Goal: Information Seeking & Learning: Compare options

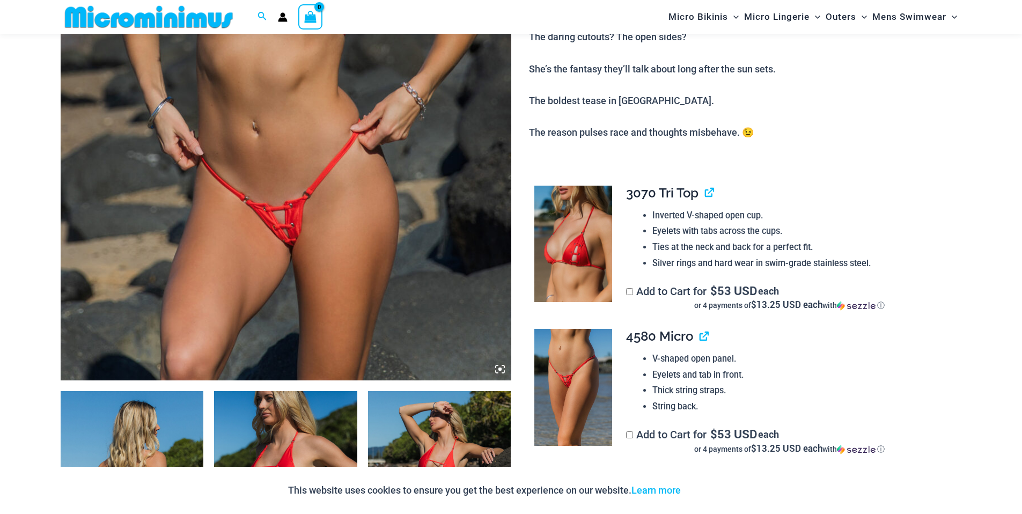
scroll to position [395, 0]
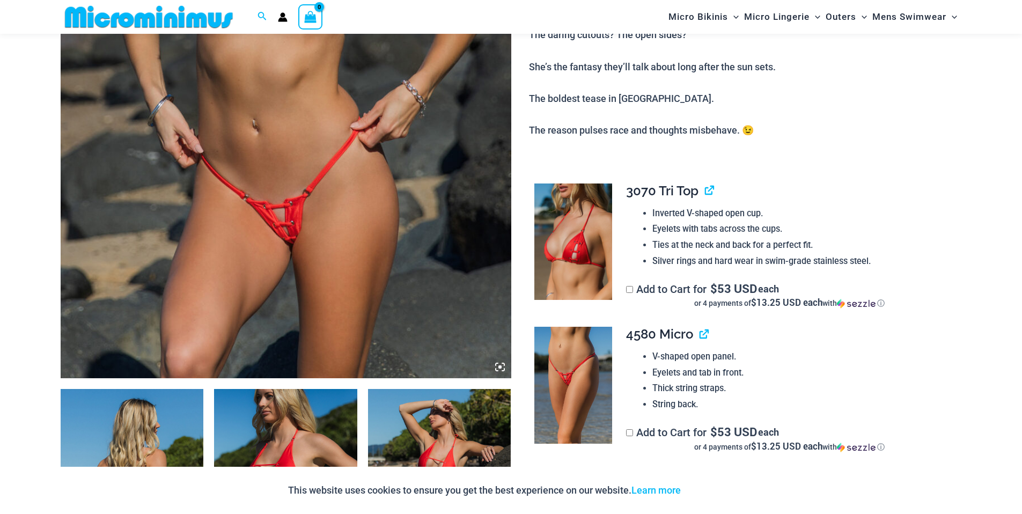
click at [320, 308] on img at bounding box center [286, 40] width 450 height 676
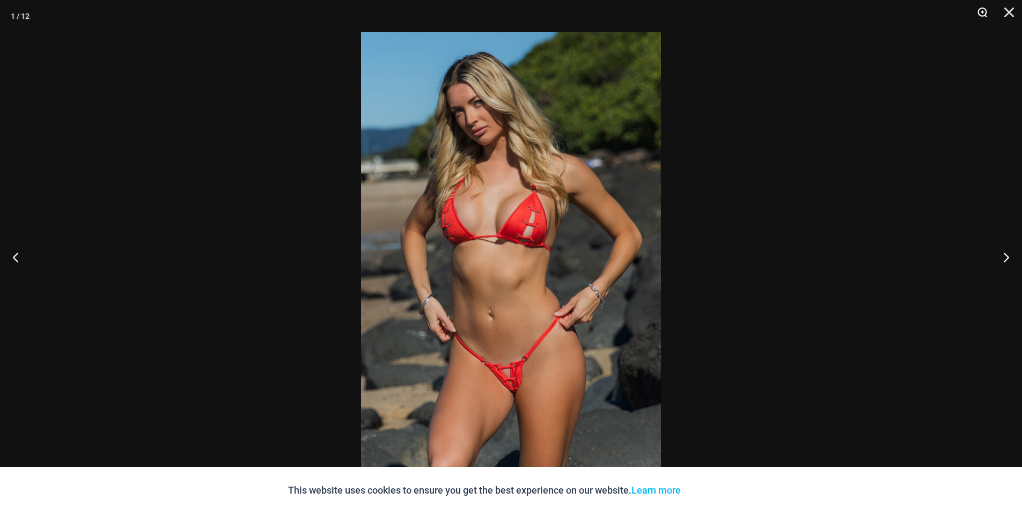
click at [979, 14] on button "Zoom" at bounding box center [978, 16] width 27 height 32
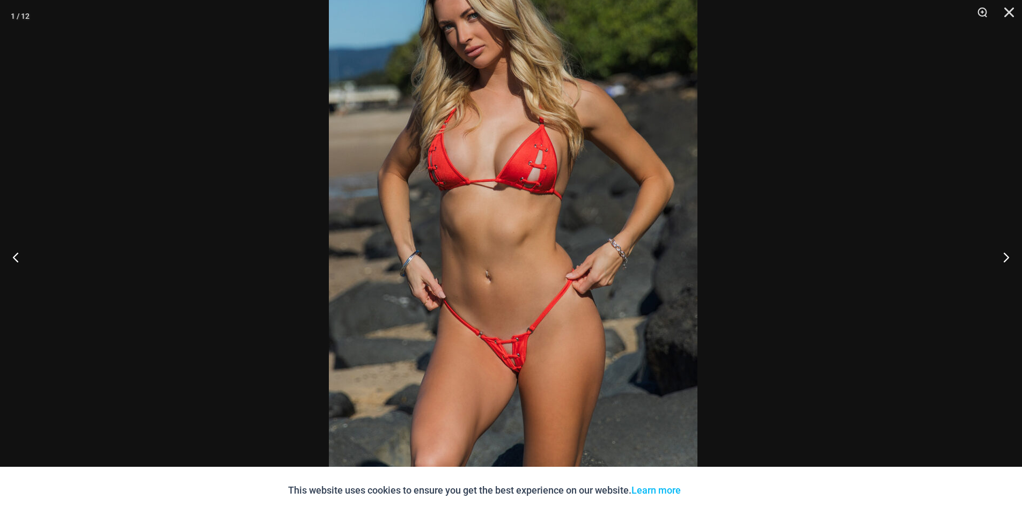
click at [481, 330] on img at bounding box center [513, 206] width 368 height 552
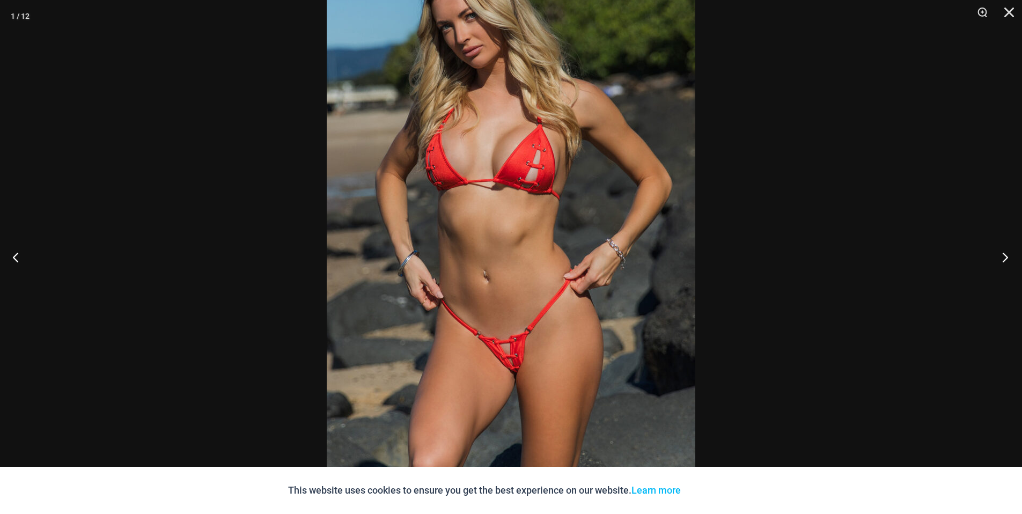
click at [1007, 257] on button "Next" at bounding box center [1001, 257] width 40 height 54
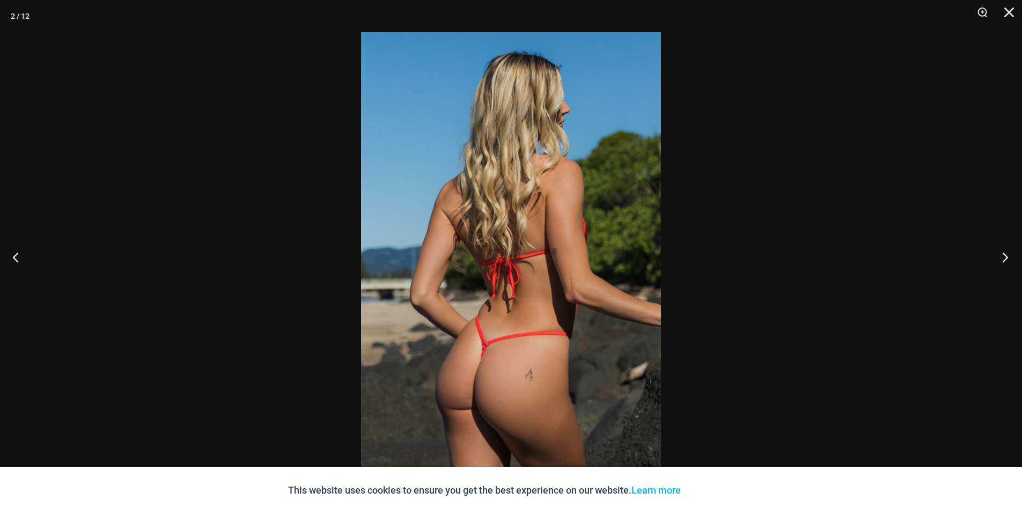
click at [1007, 257] on button "Next" at bounding box center [1001, 257] width 40 height 54
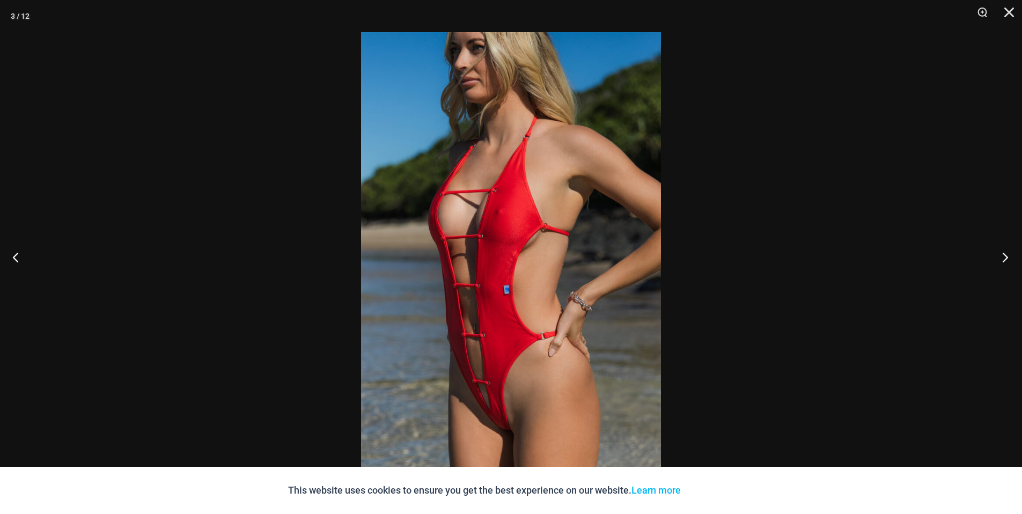
click at [1004, 255] on button "Next" at bounding box center [1001, 257] width 40 height 54
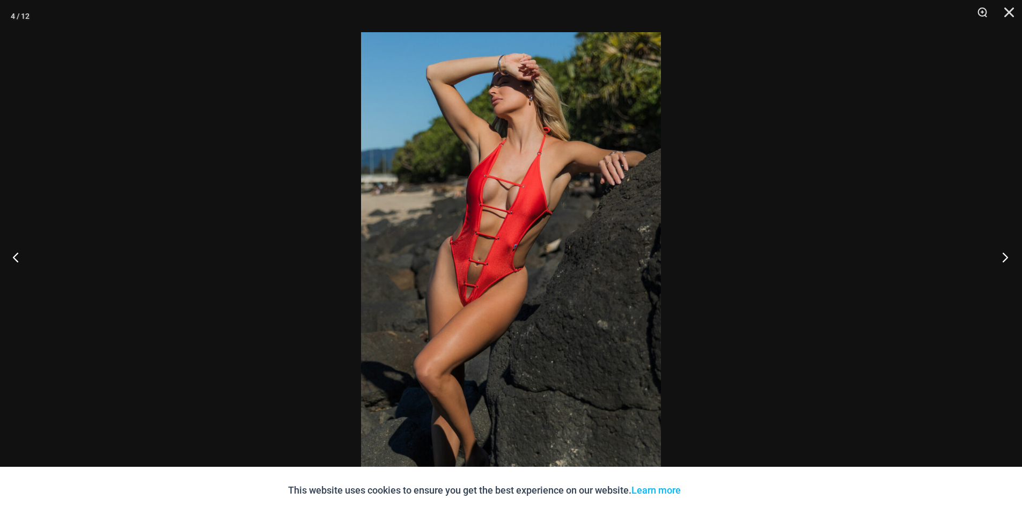
click at [1004, 255] on button "Next" at bounding box center [1001, 257] width 40 height 54
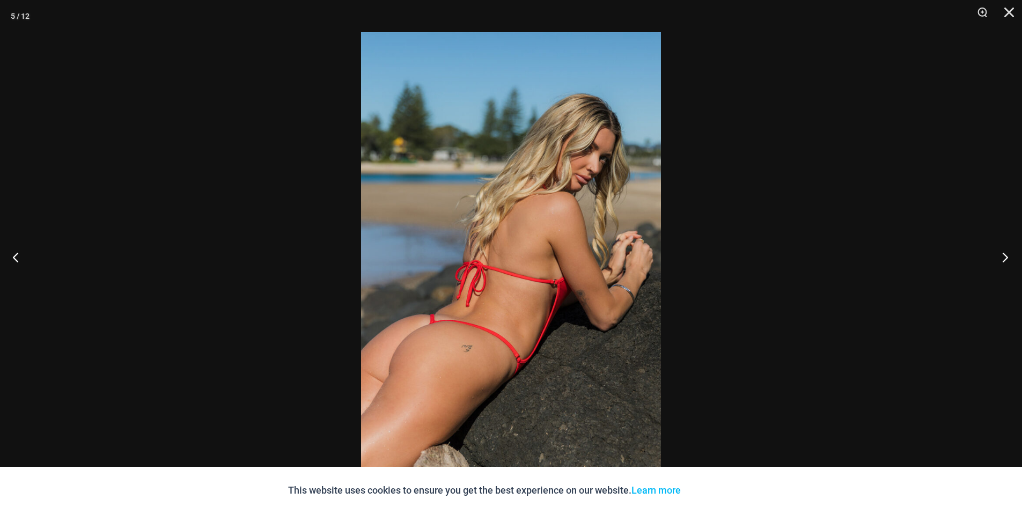
click at [1004, 255] on button "Next" at bounding box center [1001, 257] width 40 height 54
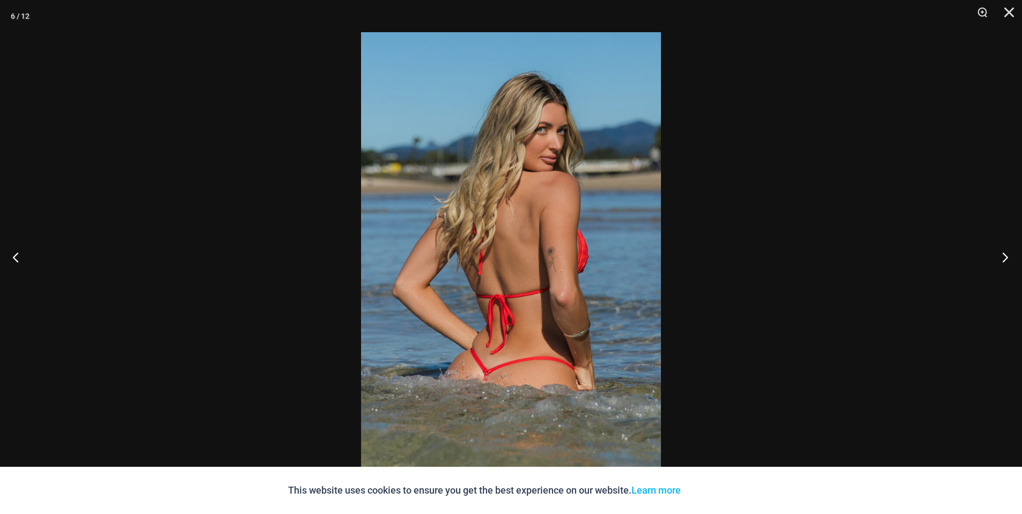
click at [1004, 255] on button "Next" at bounding box center [1001, 257] width 40 height 54
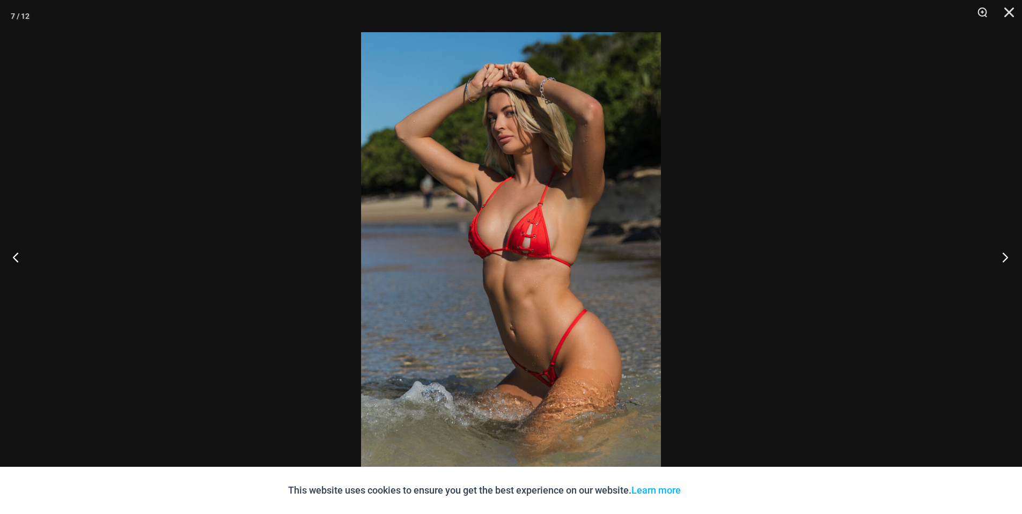
click at [1004, 255] on button "Next" at bounding box center [1001, 257] width 40 height 54
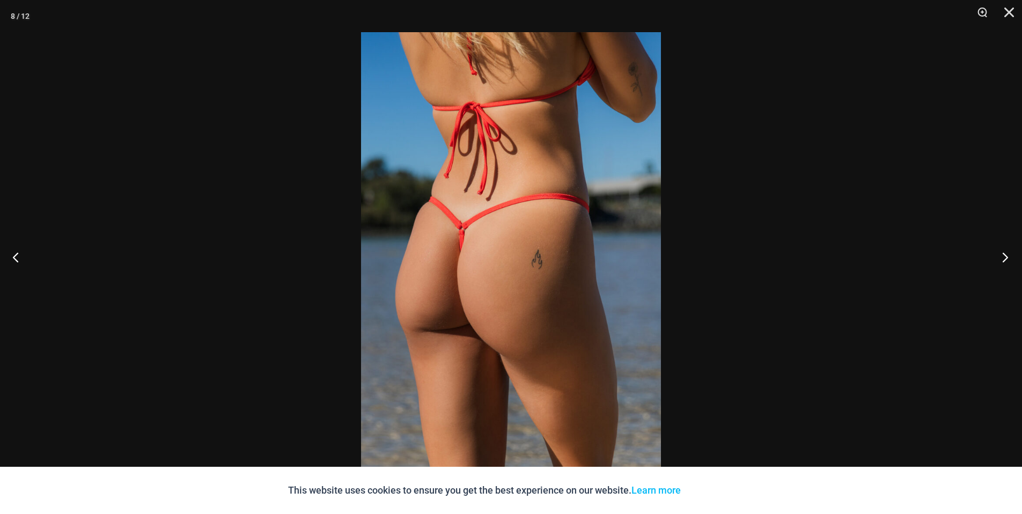
click at [1004, 255] on button "Next" at bounding box center [1001, 257] width 40 height 54
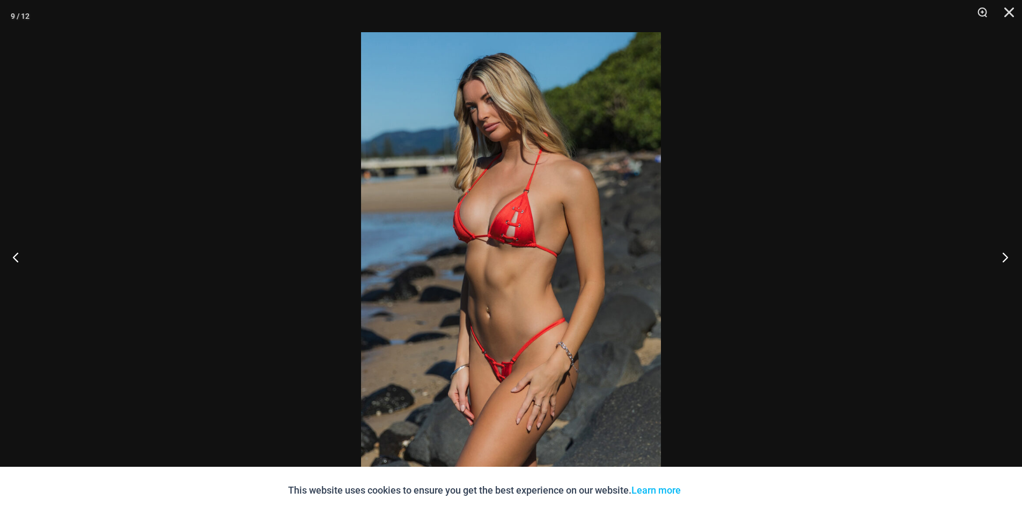
click at [1004, 255] on button "Next" at bounding box center [1001, 257] width 40 height 54
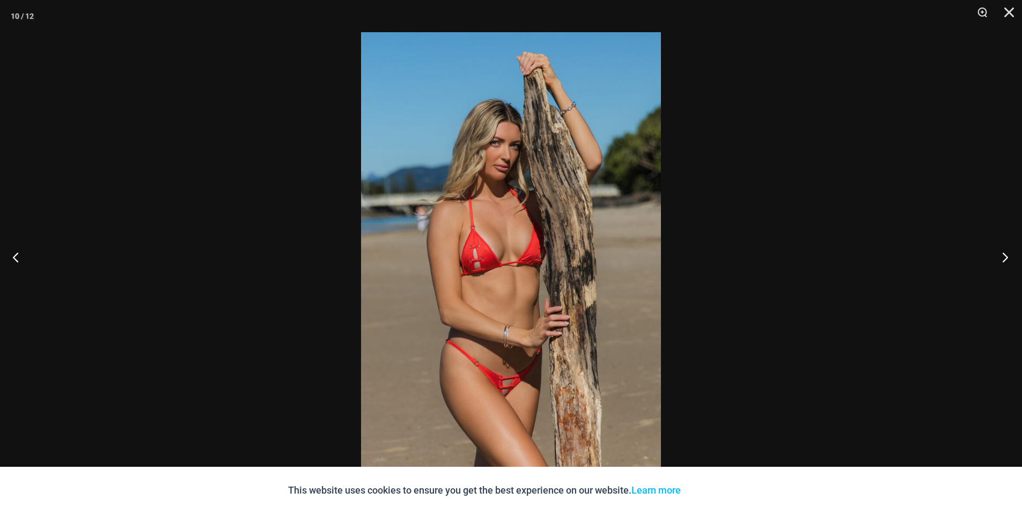
click at [1004, 255] on button "Next" at bounding box center [1001, 257] width 40 height 54
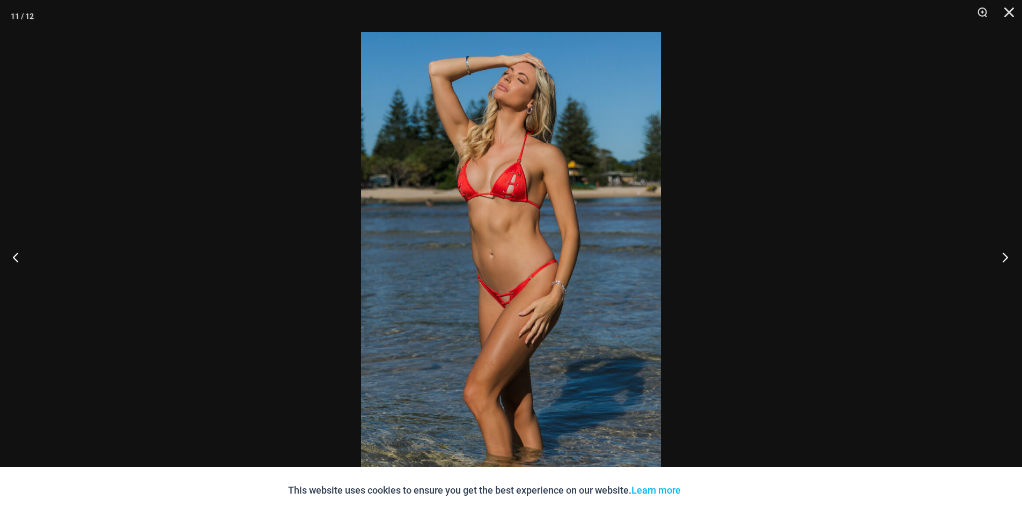
click at [1004, 255] on button "Next" at bounding box center [1001, 257] width 40 height 54
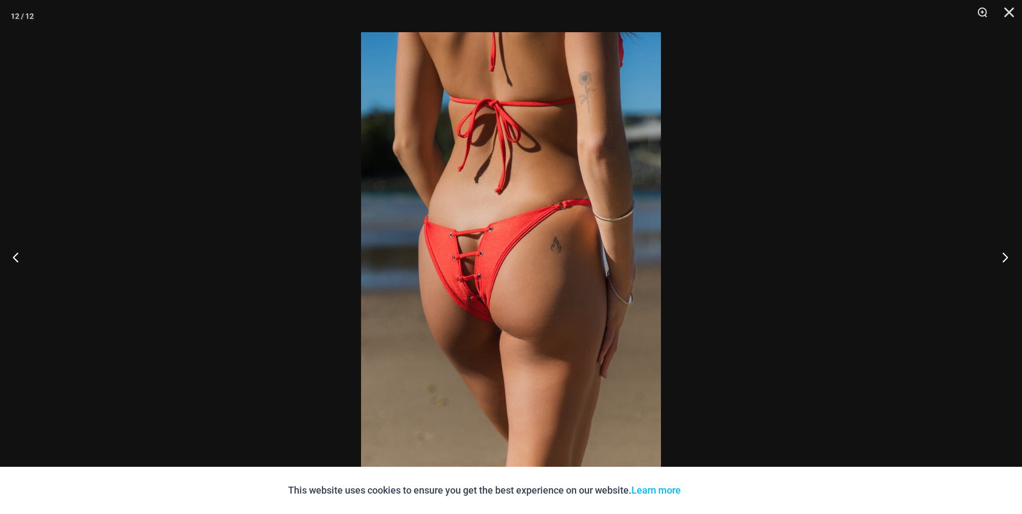
click at [1004, 255] on button "Next" at bounding box center [1001, 257] width 40 height 54
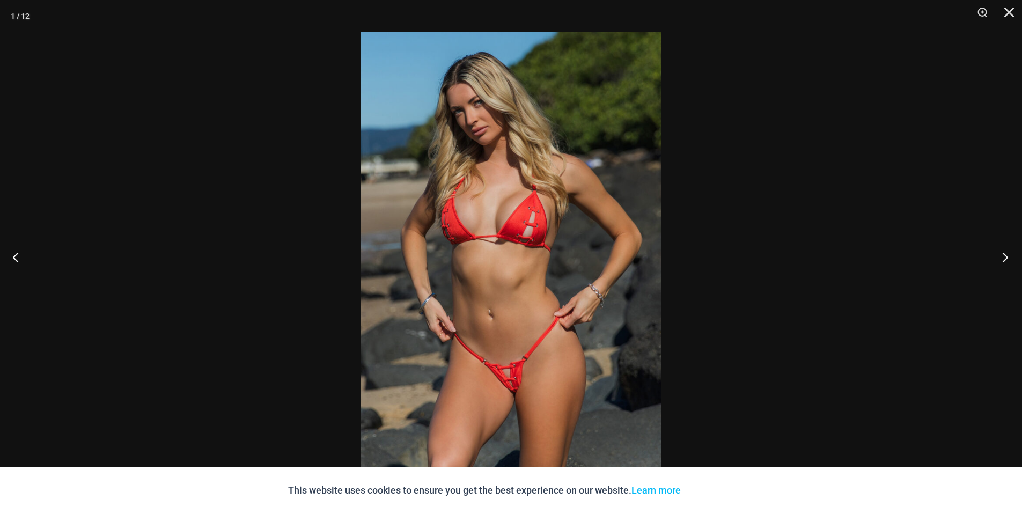
click at [1004, 255] on button "Next" at bounding box center [1001, 257] width 40 height 54
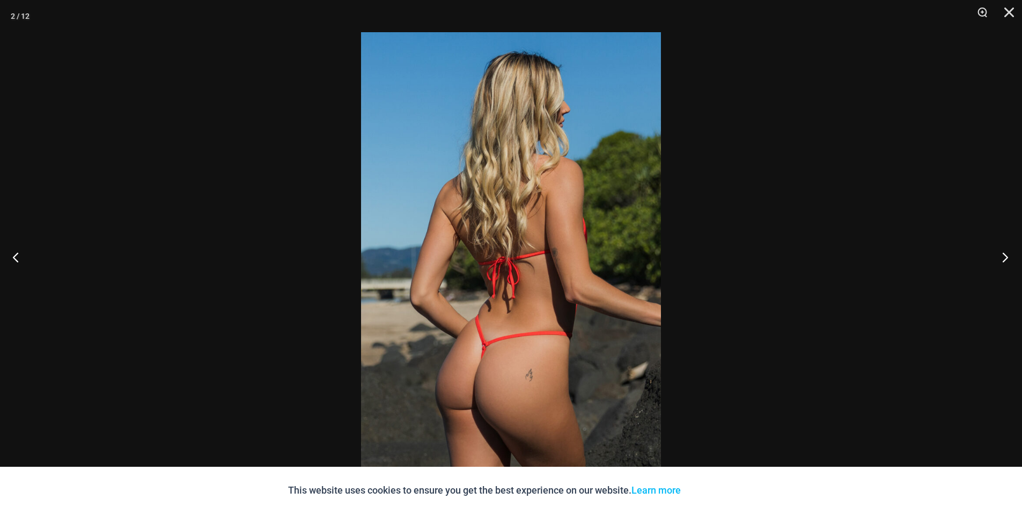
click at [1004, 255] on button "Next" at bounding box center [1001, 257] width 40 height 54
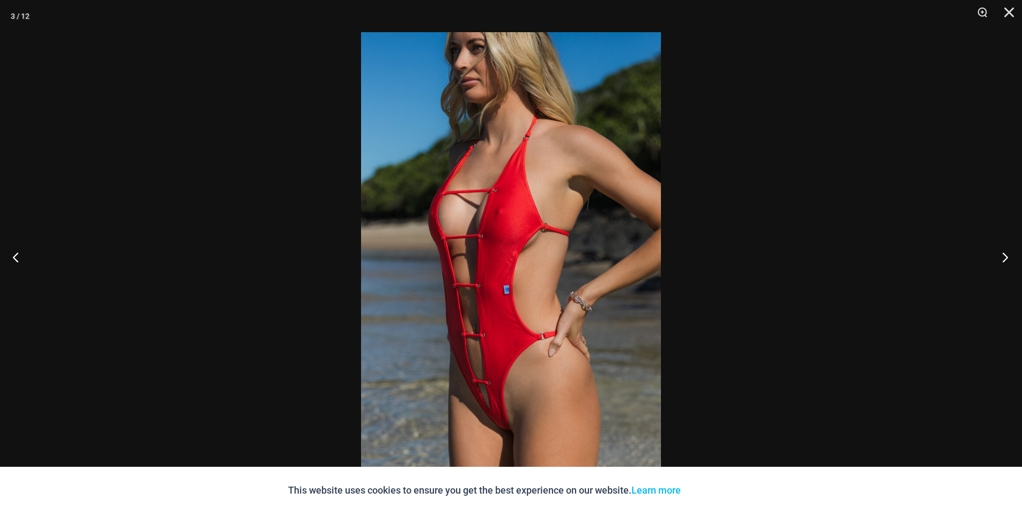
click at [1004, 255] on button "Next" at bounding box center [1001, 257] width 40 height 54
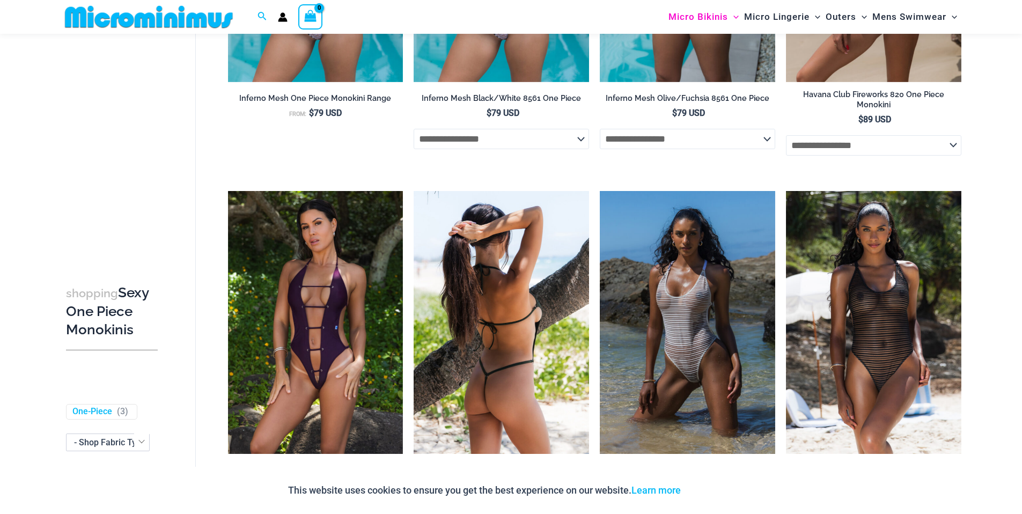
scroll to position [1099, 0]
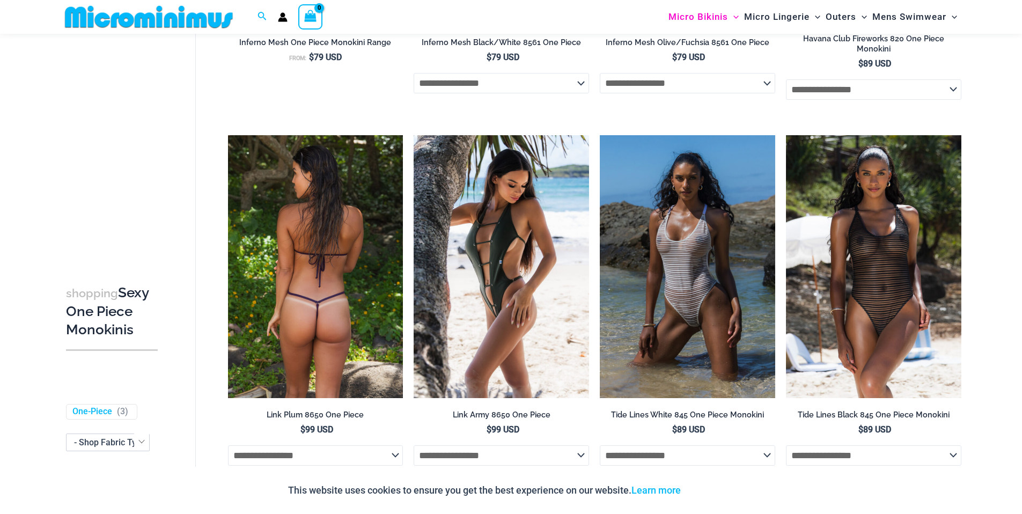
click at [320, 345] on img at bounding box center [315, 266] width 175 height 263
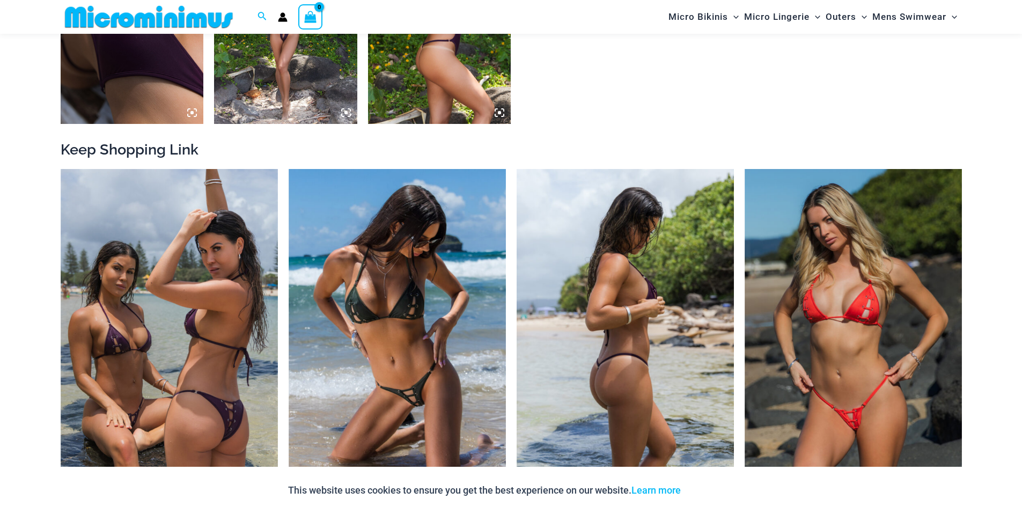
scroll to position [1131, 0]
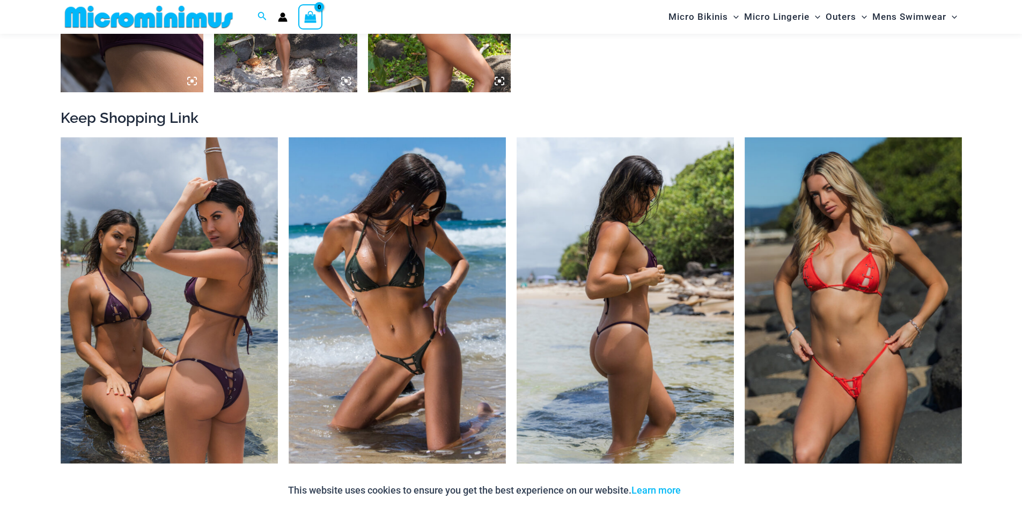
click at [638, 391] on img at bounding box center [624, 300] width 217 height 326
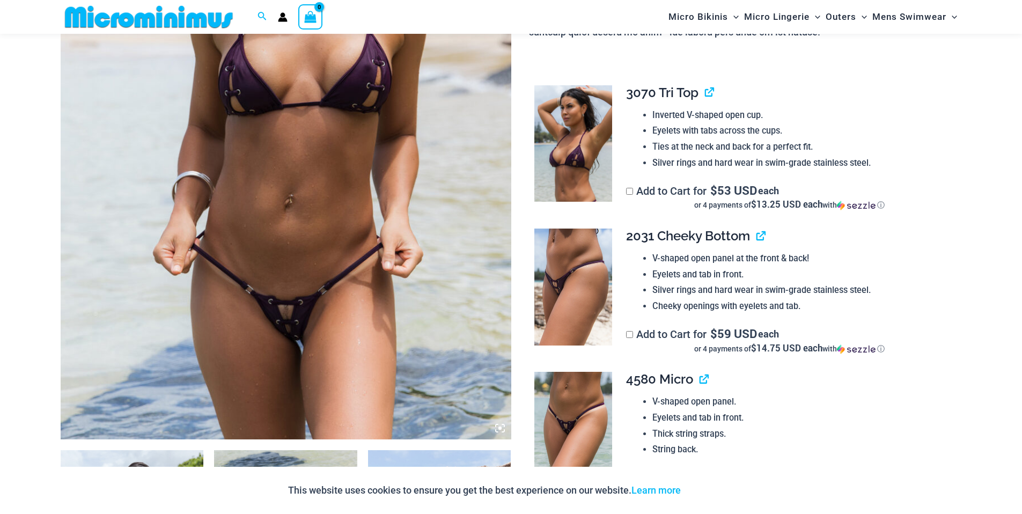
scroll to position [371, 0]
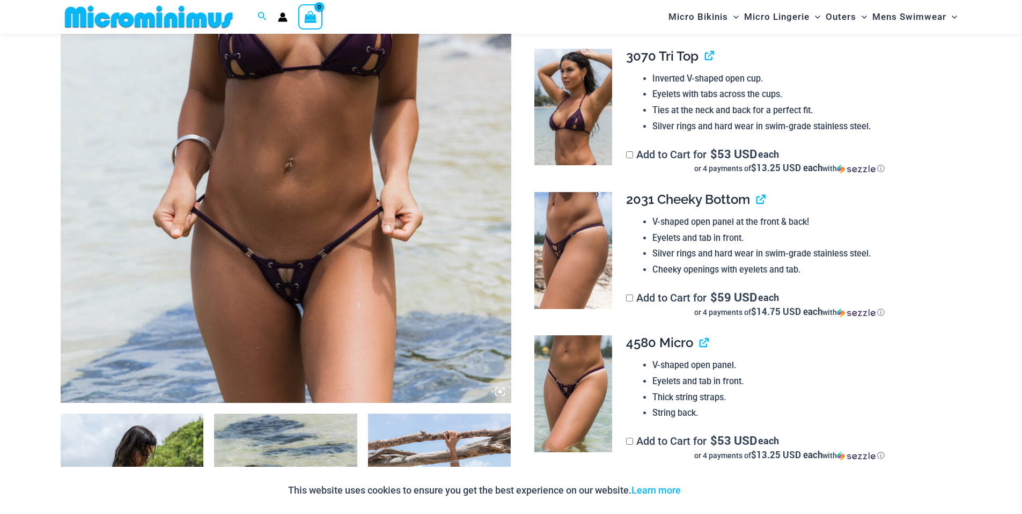
click at [298, 308] on img at bounding box center [286, 65] width 450 height 676
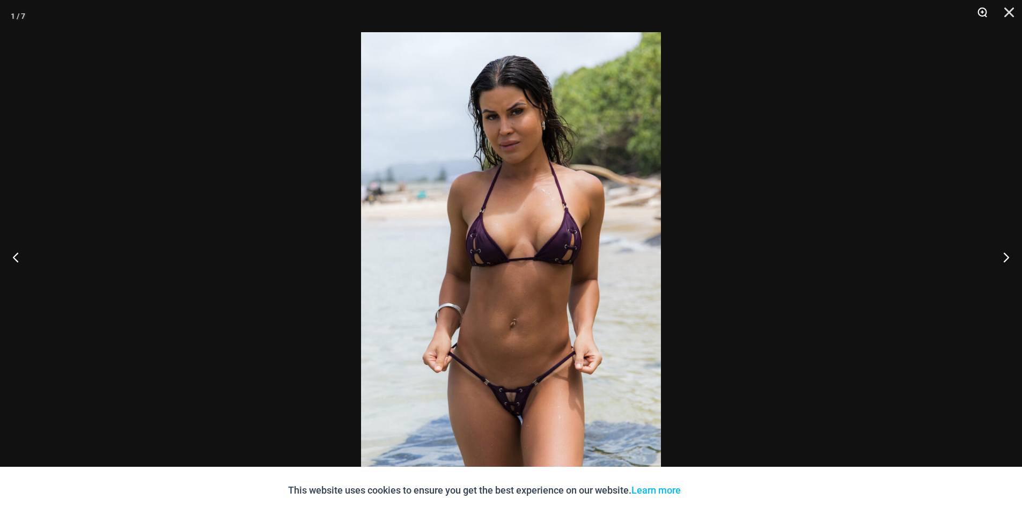
click at [982, 12] on button "Zoom" at bounding box center [978, 16] width 27 height 32
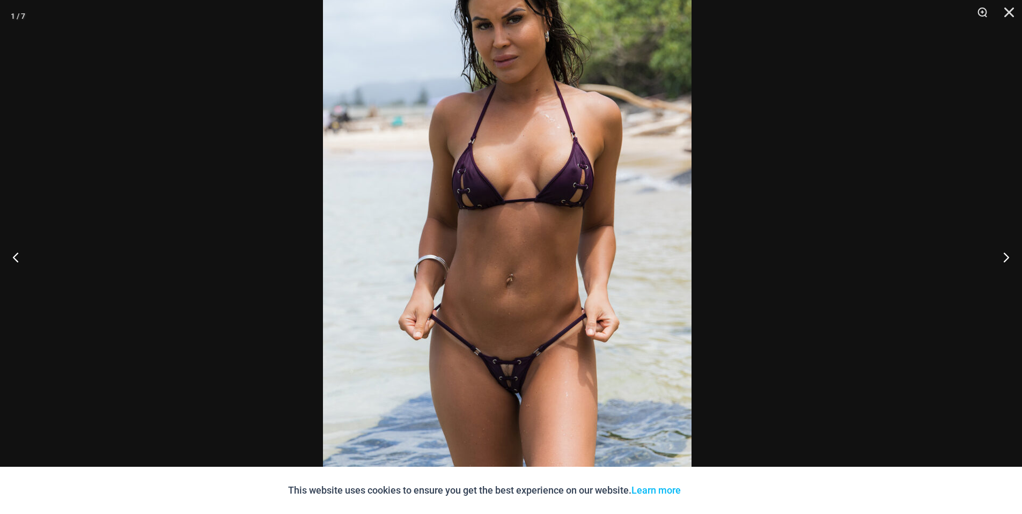
click at [447, 299] on img at bounding box center [507, 198] width 368 height 552
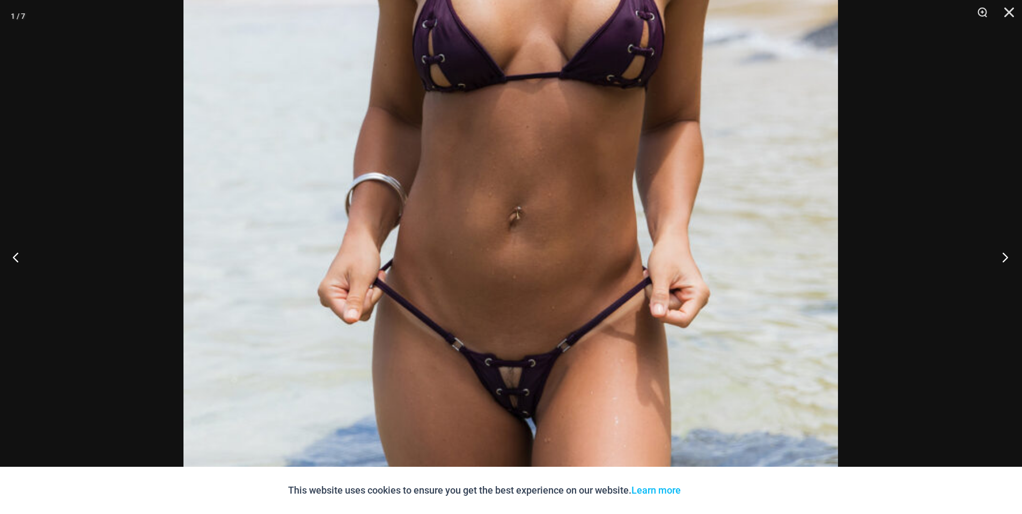
click at [1003, 257] on button "Next" at bounding box center [1001, 257] width 40 height 54
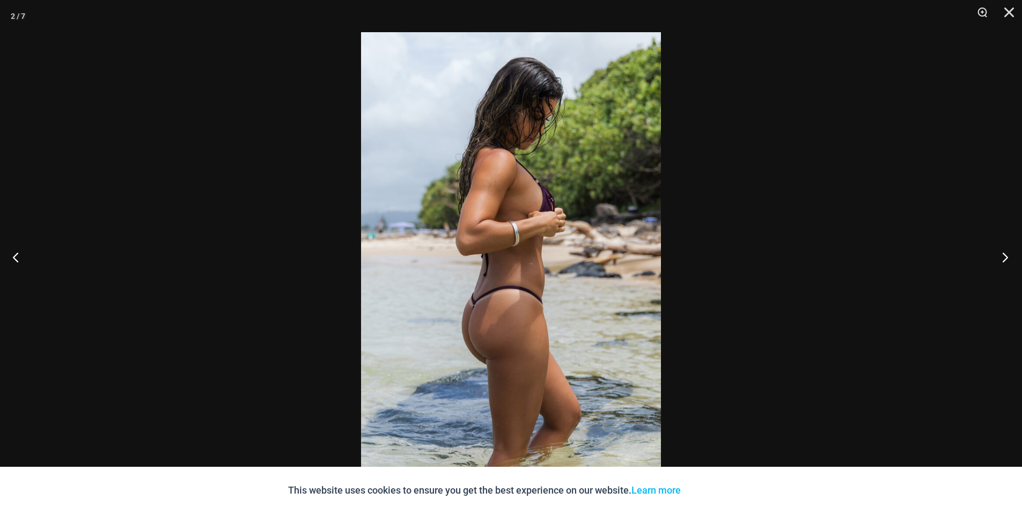
click at [1003, 257] on button "Next" at bounding box center [1001, 257] width 40 height 54
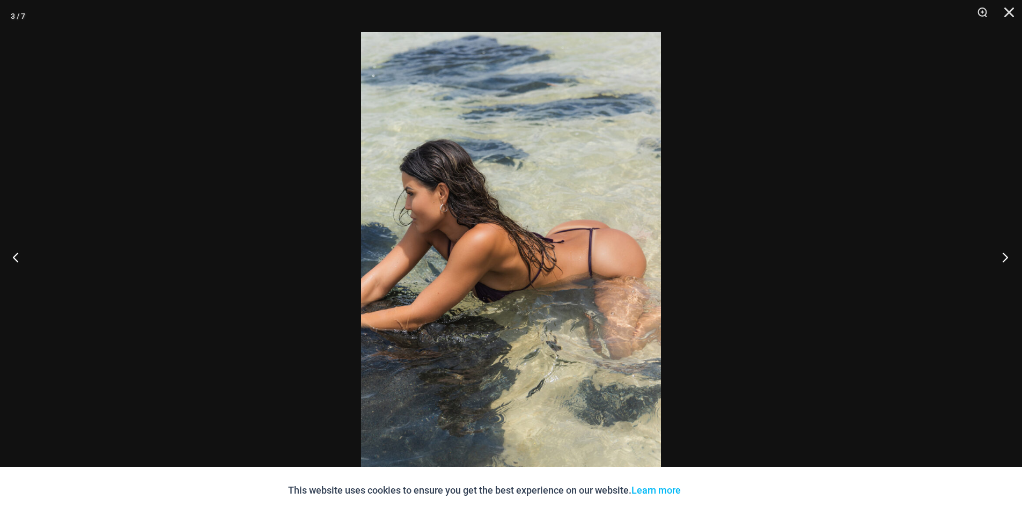
click at [1003, 257] on button "Next" at bounding box center [1001, 257] width 40 height 54
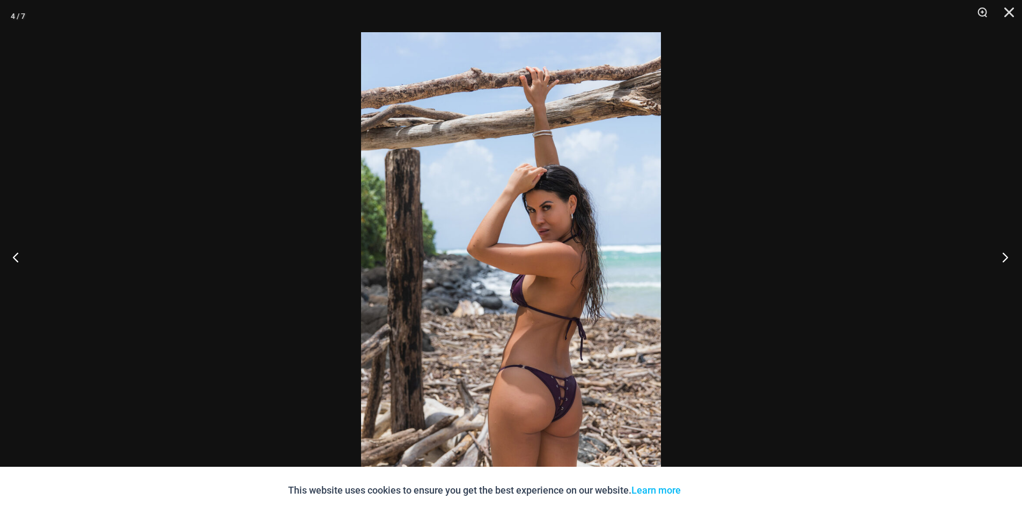
click at [1003, 257] on button "Next" at bounding box center [1001, 257] width 40 height 54
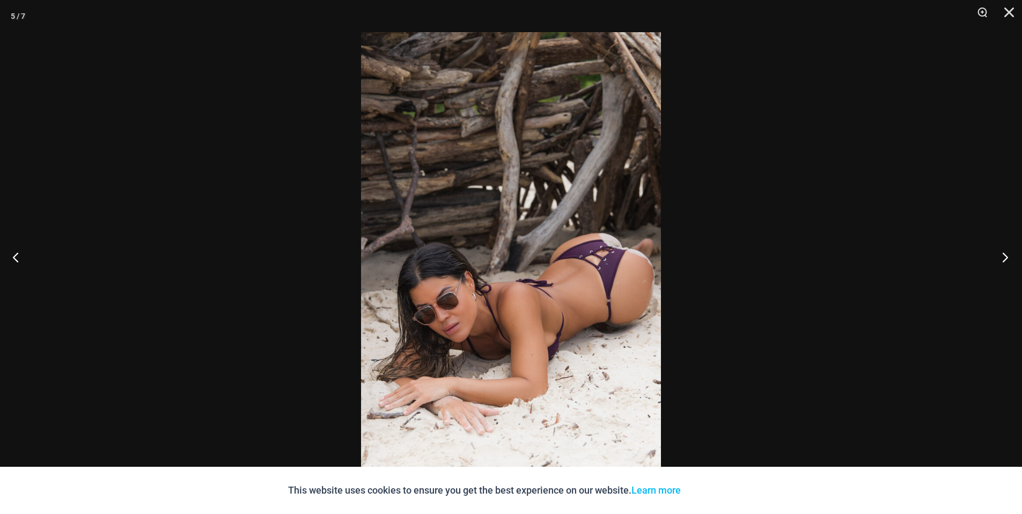
click at [1005, 258] on button "Next" at bounding box center [1001, 257] width 40 height 54
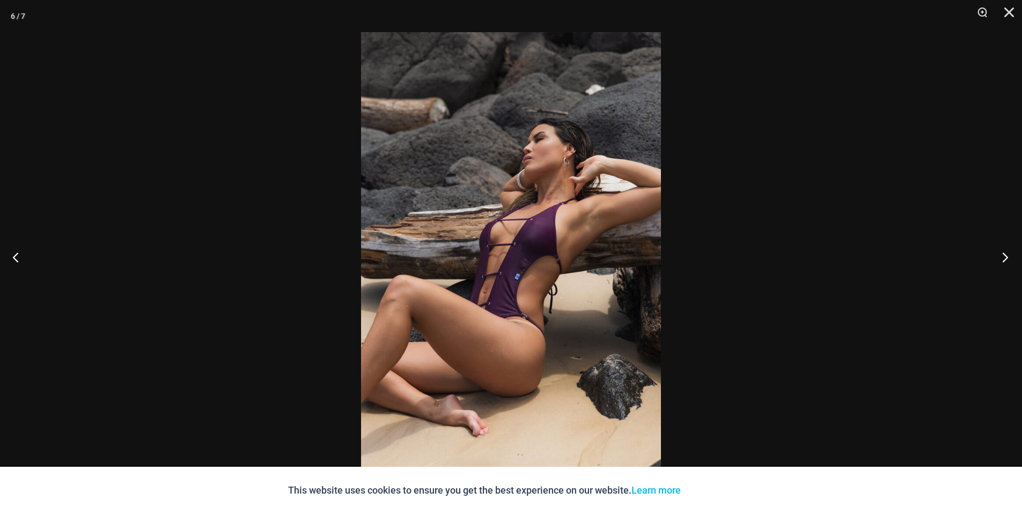
click at [1005, 258] on button "Next" at bounding box center [1001, 257] width 40 height 54
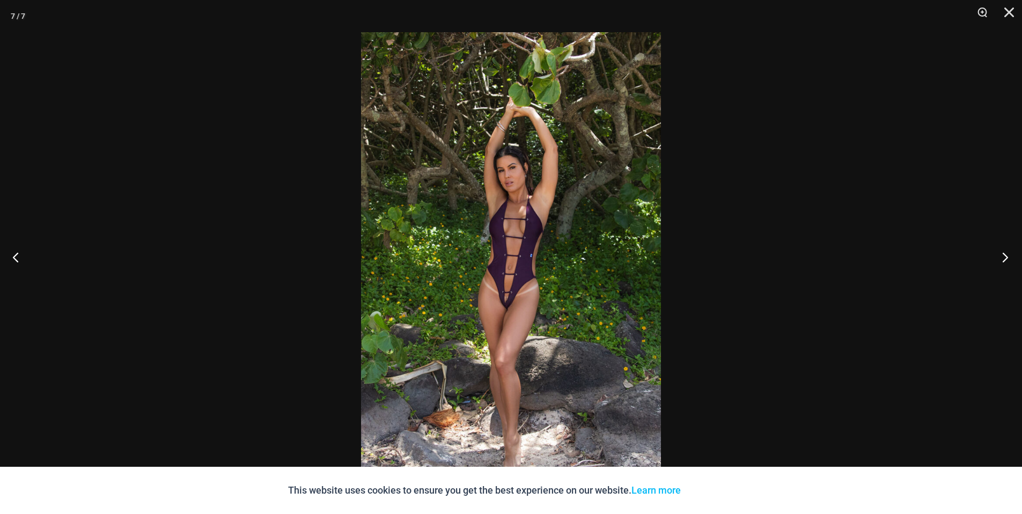
click at [1005, 258] on button "Next" at bounding box center [1001, 257] width 40 height 54
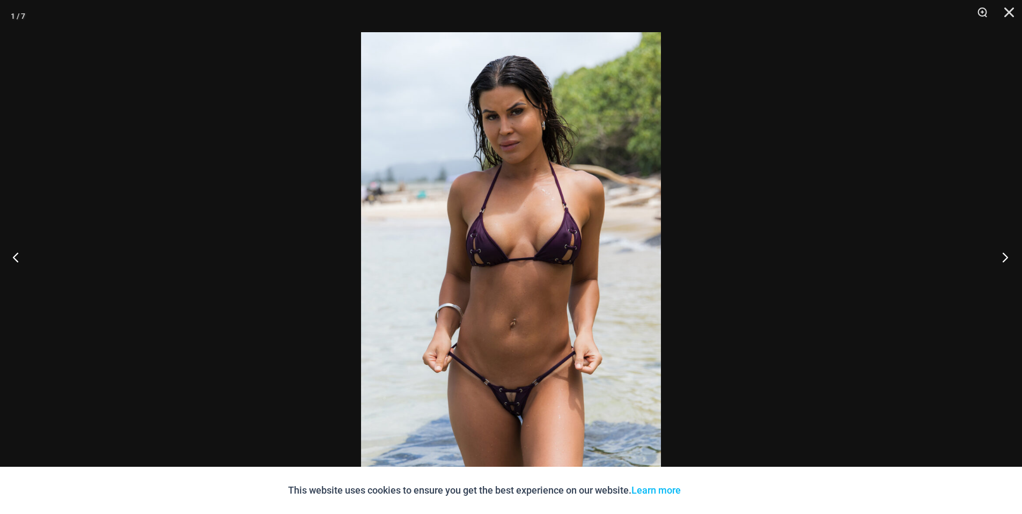
click at [1005, 258] on button "Next" at bounding box center [1001, 257] width 40 height 54
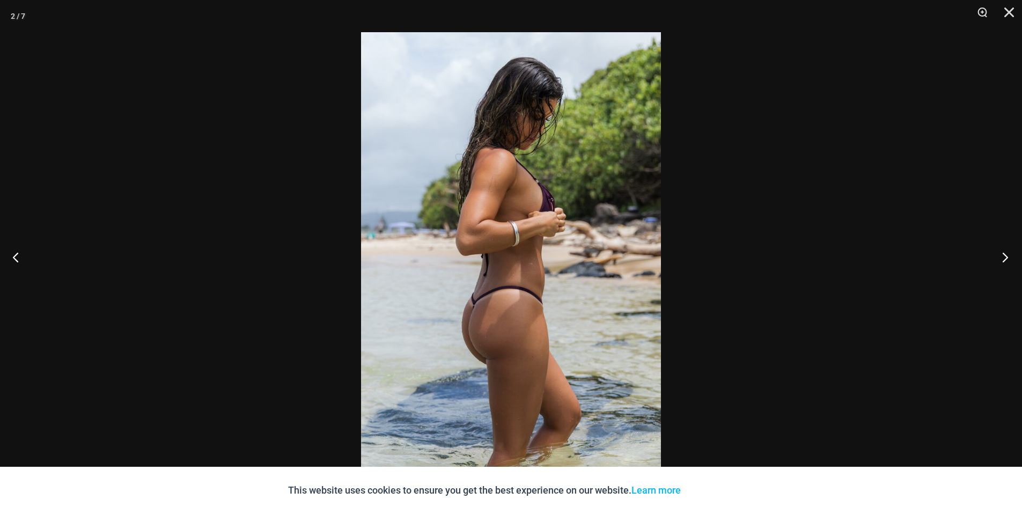
click at [1005, 258] on button "Next" at bounding box center [1001, 257] width 40 height 54
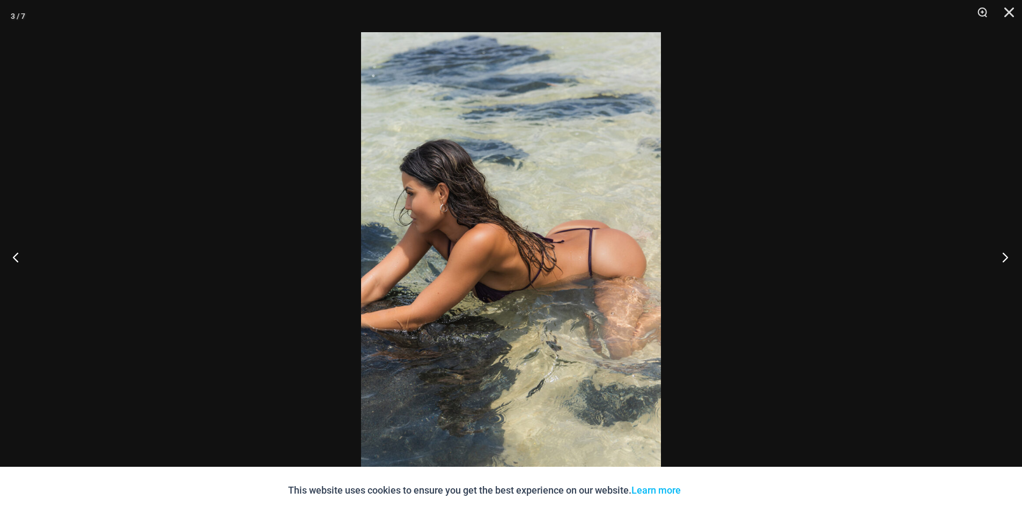
click at [1005, 258] on button "Next" at bounding box center [1001, 257] width 40 height 54
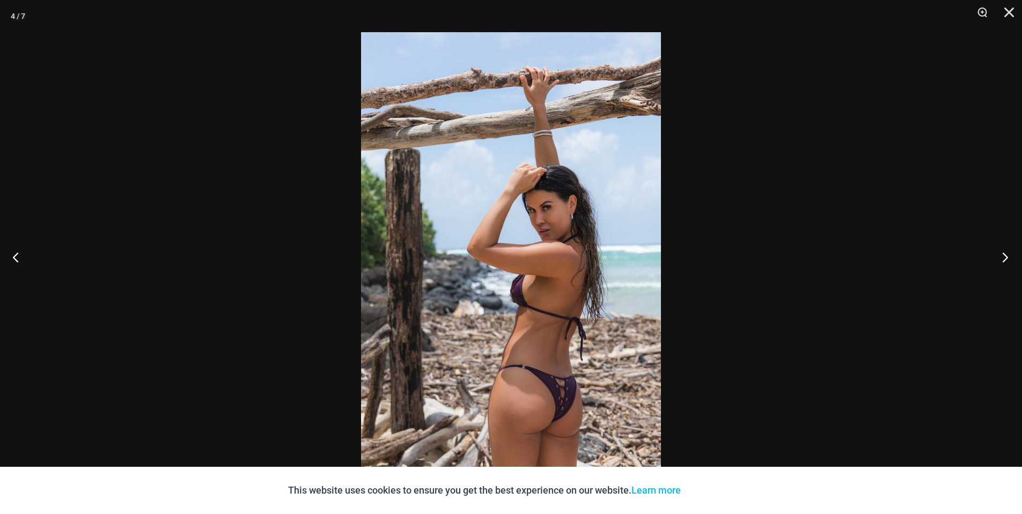
click at [1005, 258] on button "Next" at bounding box center [1001, 257] width 40 height 54
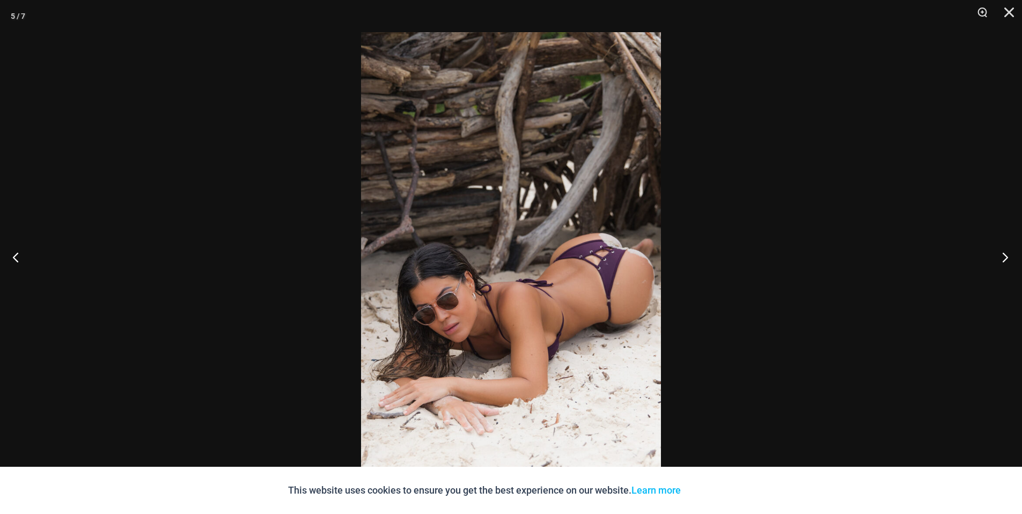
click at [1005, 258] on button "Next" at bounding box center [1001, 257] width 40 height 54
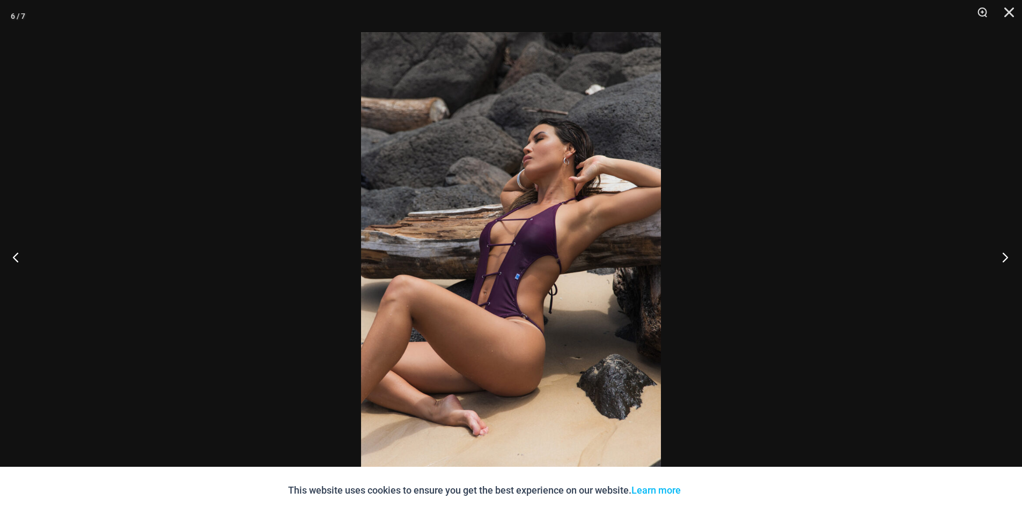
click at [1005, 258] on button "Next" at bounding box center [1001, 257] width 40 height 54
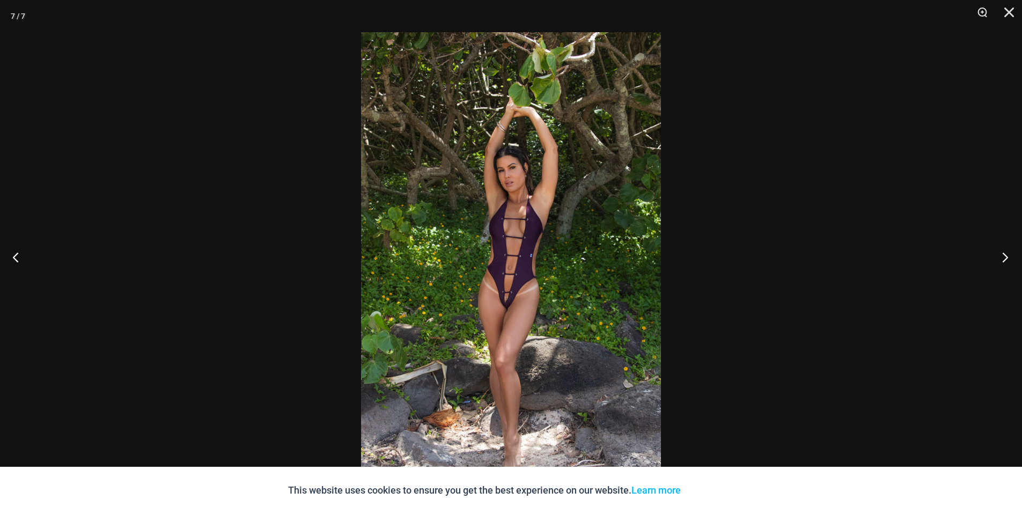
click at [1005, 258] on button "Next" at bounding box center [1001, 257] width 40 height 54
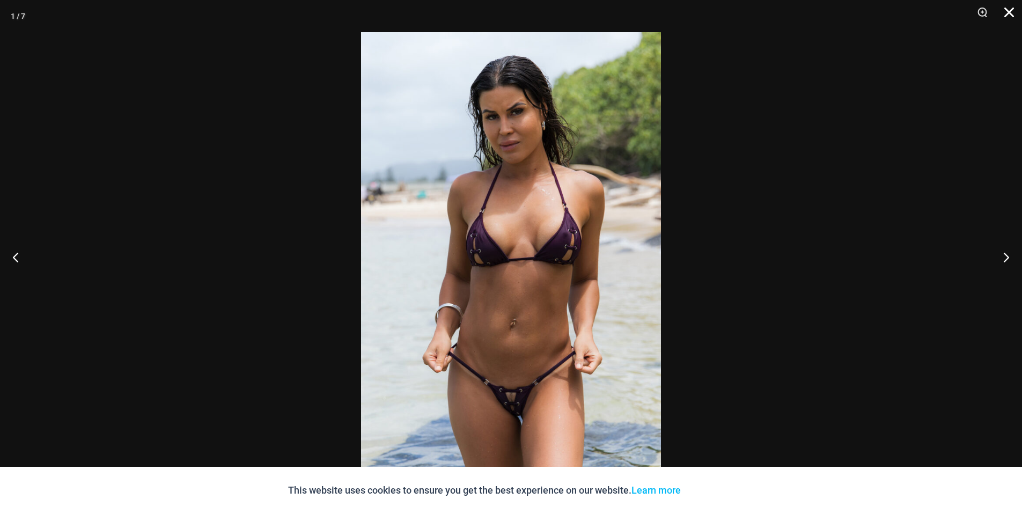
click at [1011, 16] on button "Close" at bounding box center [1005, 16] width 27 height 32
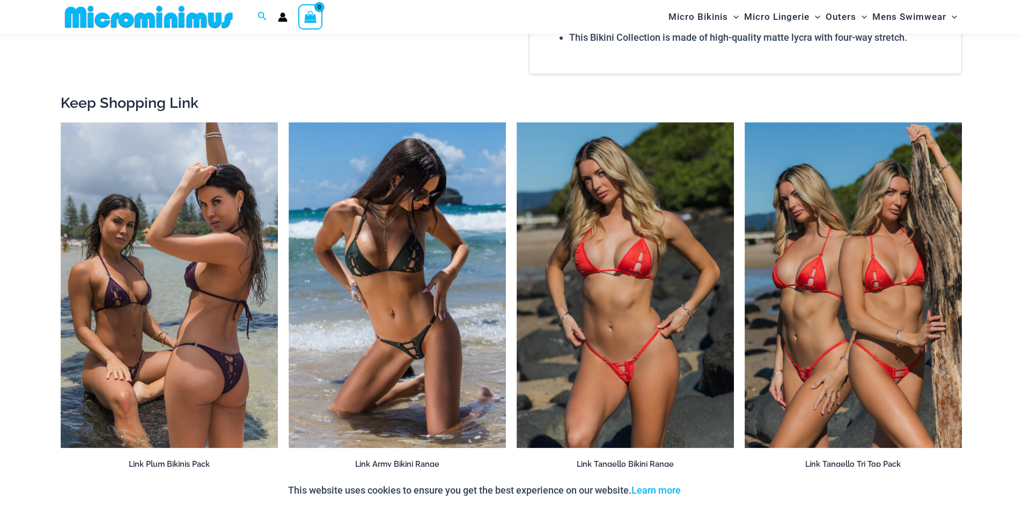
scroll to position [1449, 0]
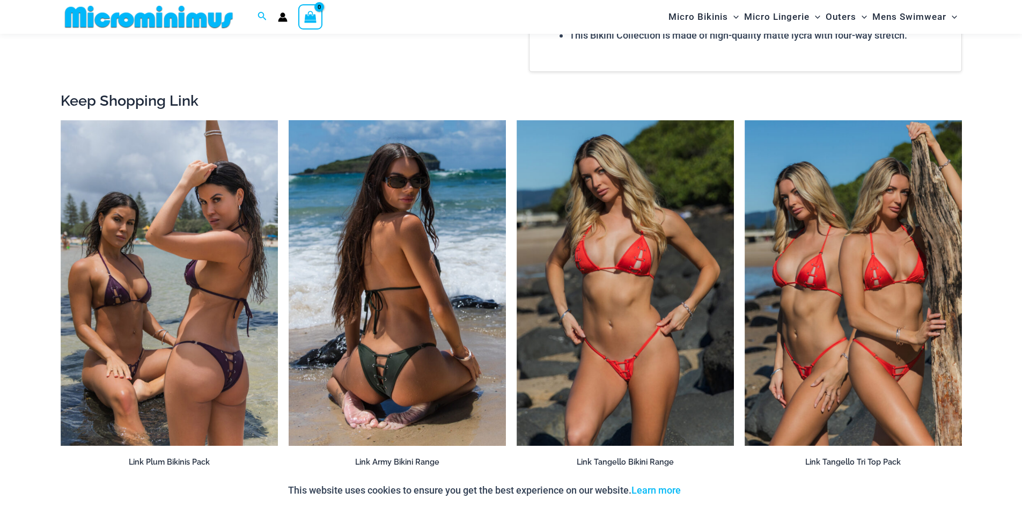
click at [402, 388] on img at bounding box center [397, 283] width 217 height 326
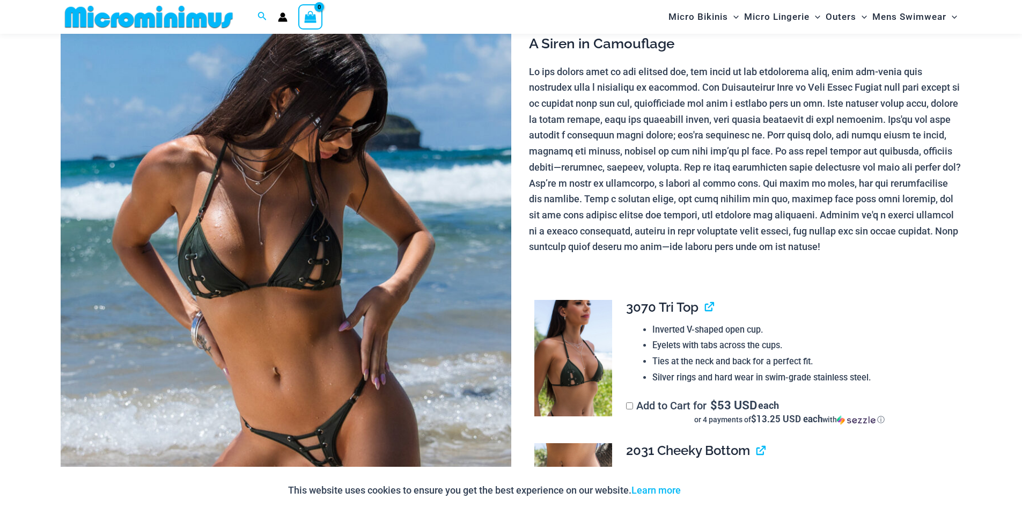
scroll to position [268, 0]
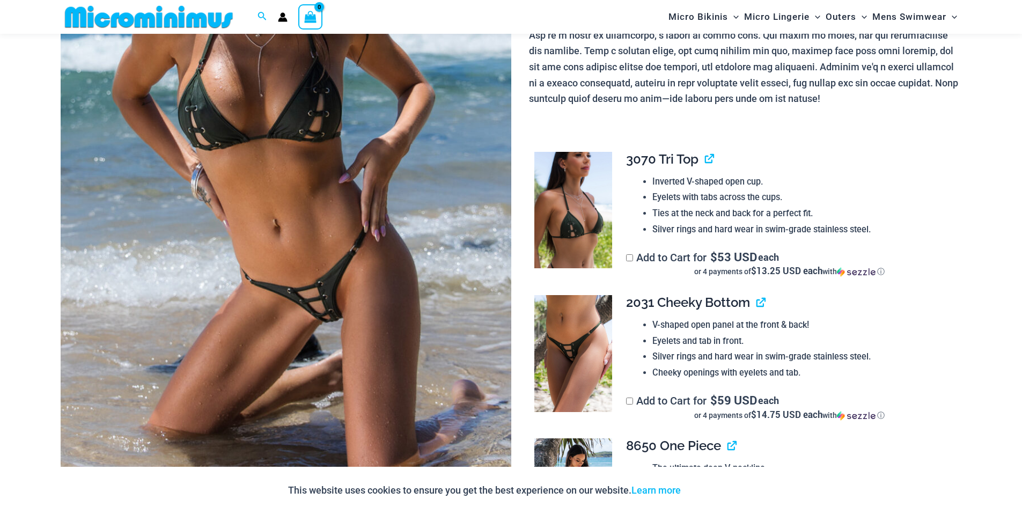
click at [371, 325] on img at bounding box center [286, 168] width 450 height 676
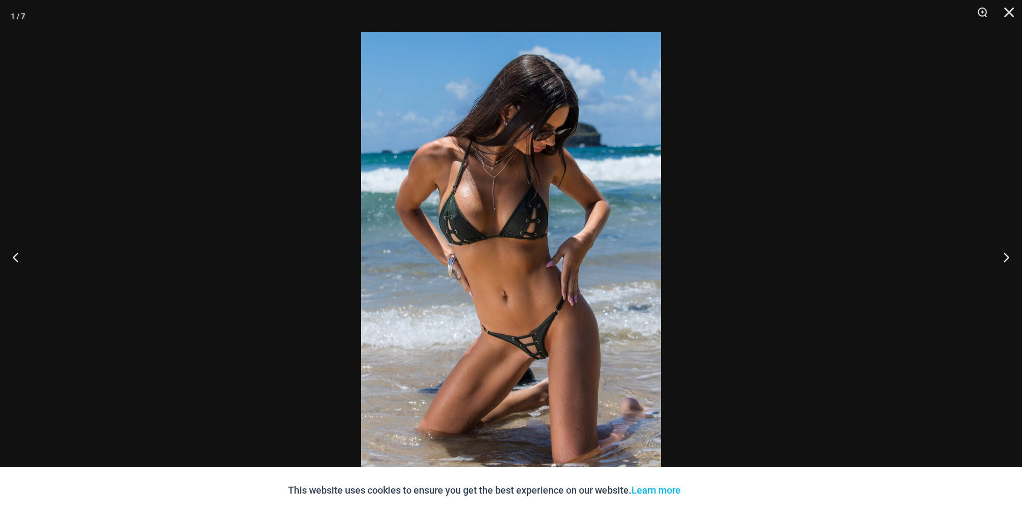
click at [532, 342] on img at bounding box center [511, 256] width 300 height 449
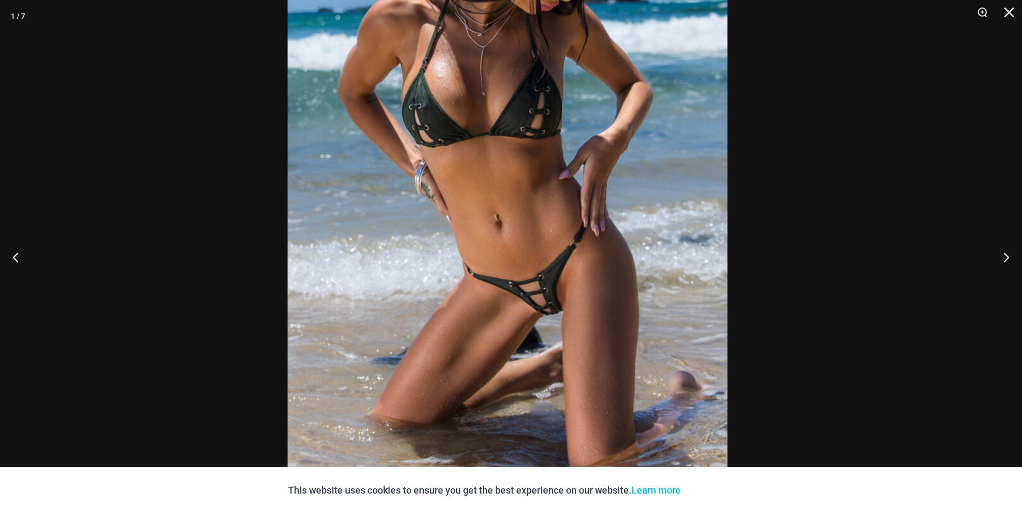
click at [557, 310] on img at bounding box center [507, 164] width 440 height 659
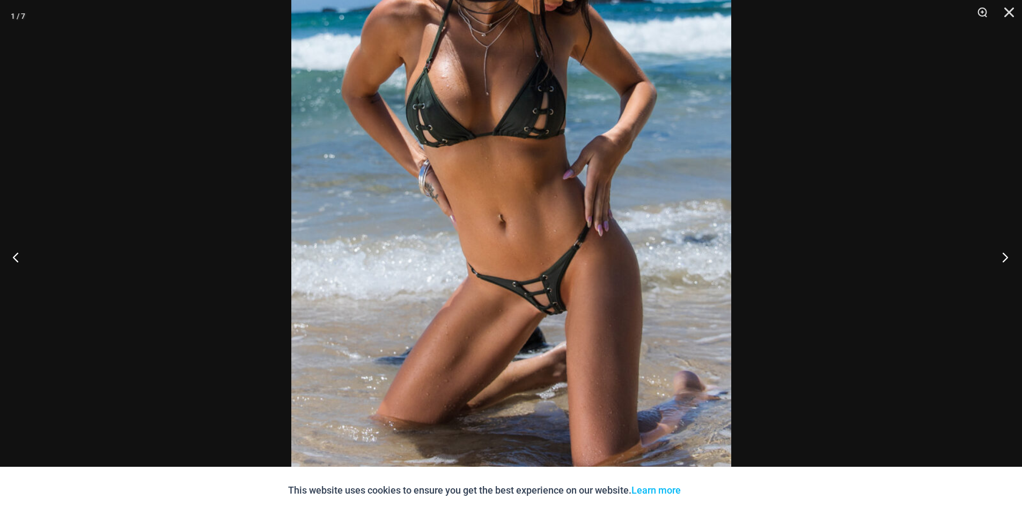
click at [1003, 254] on button "Next" at bounding box center [1001, 257] width 40 height 54
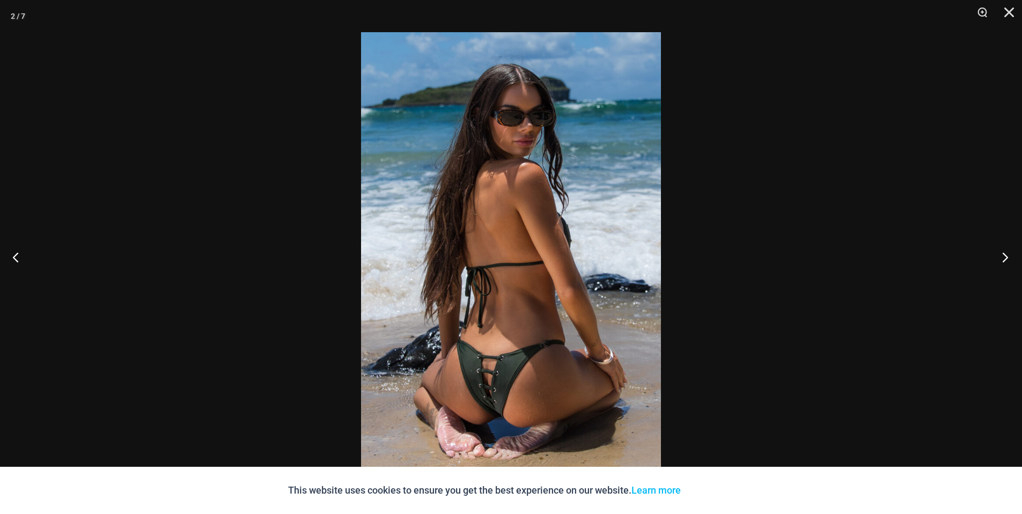
click at [1003, 254] on button "Next" at bounding box center [1001, 257] width 40 height 54
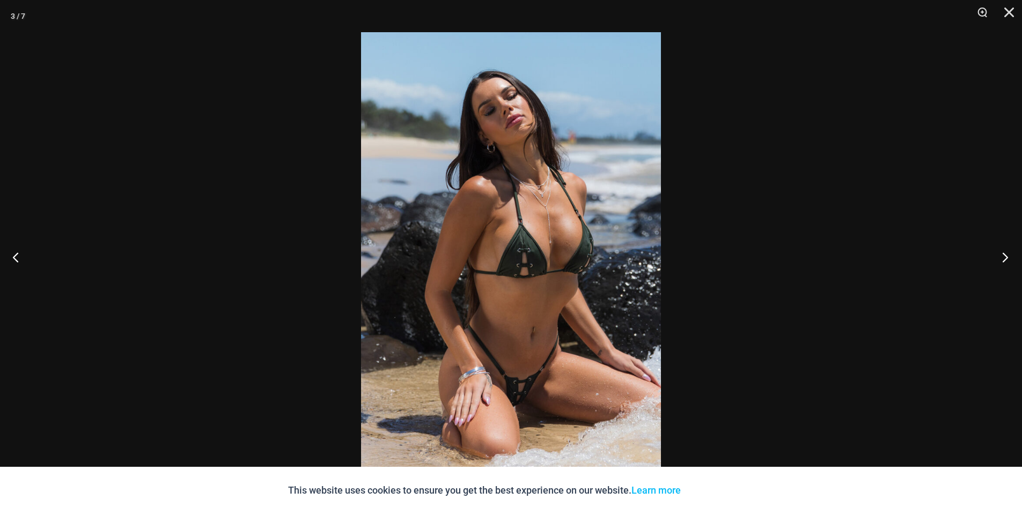
click at [1003, 254] on button "Next" at bounding box center [1001, 257] width 40 height 54
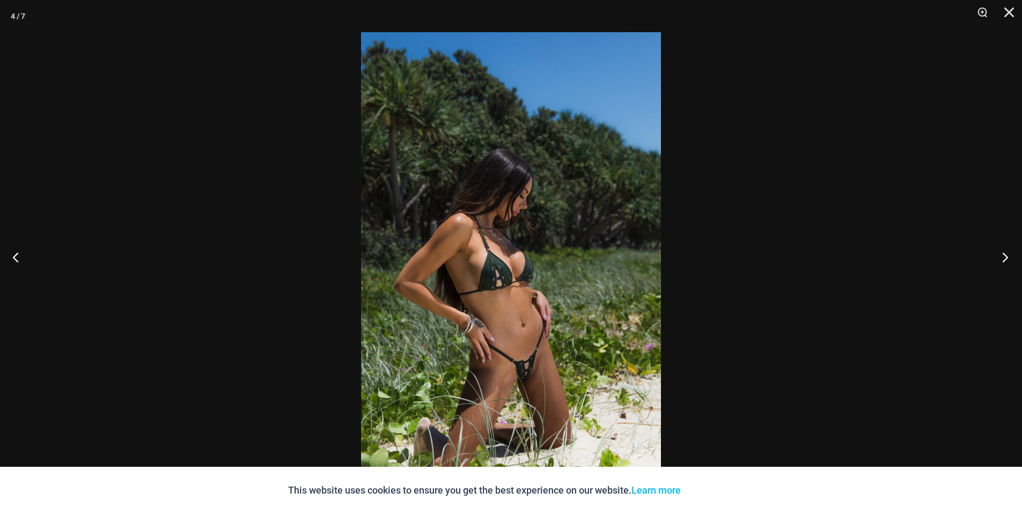
click at [1003, 254] on button "Next" at bounding box center [1001, 257] width 40 height 54
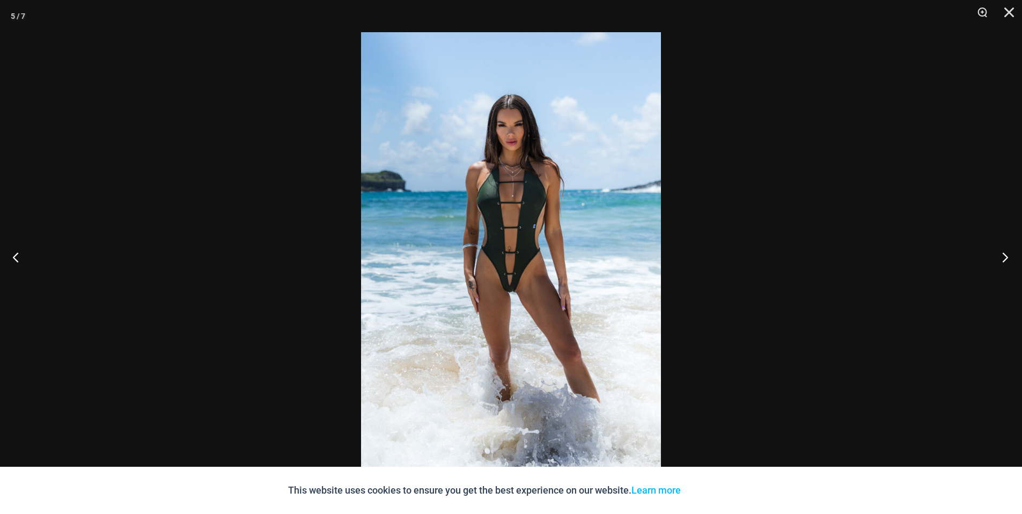
click at [1003, 254] on button "Next" at bounding box center [1001, 257] width 40 height 54
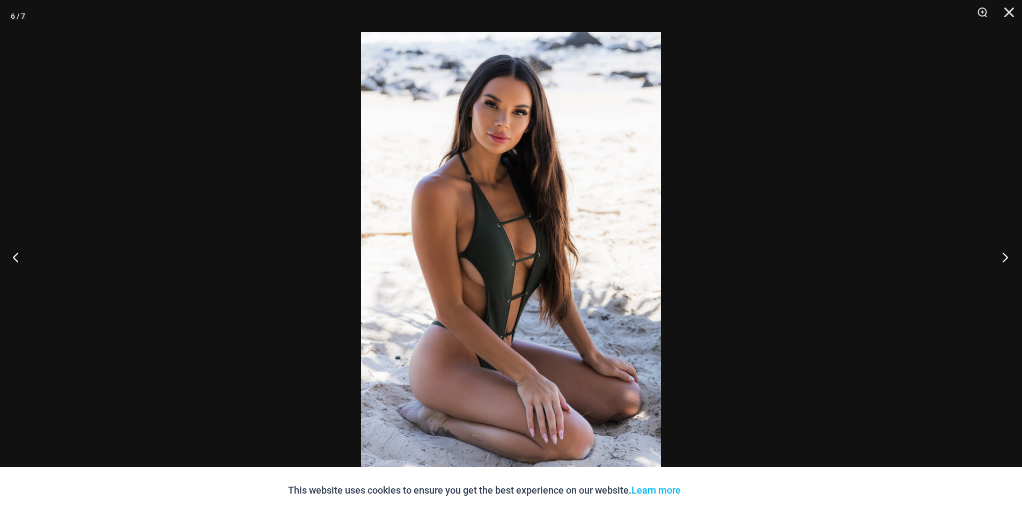
click at [1003, 254] on button "Next" at bounding box center [1001, 257] width 40 height 54
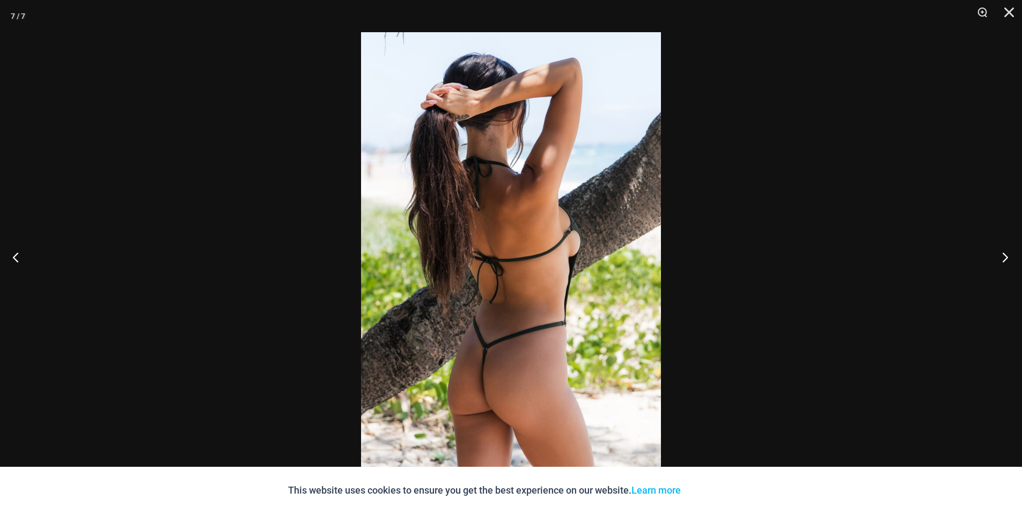
click at [1003, 254] on button "Next" at bounding box center [1001, 257] width 40 height 54
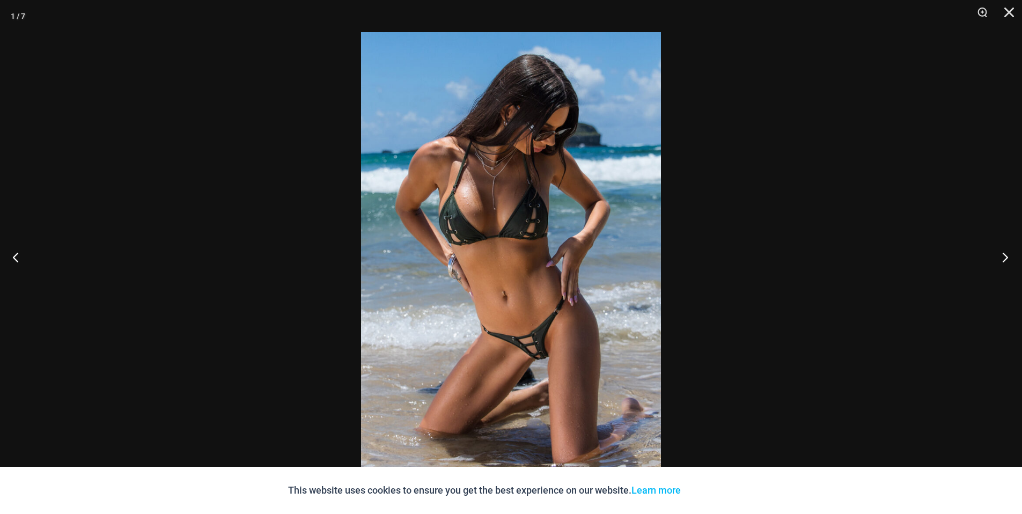
click at [1003, 254] on button "Next" at bounding box center [1001, 257] width 40 height 54
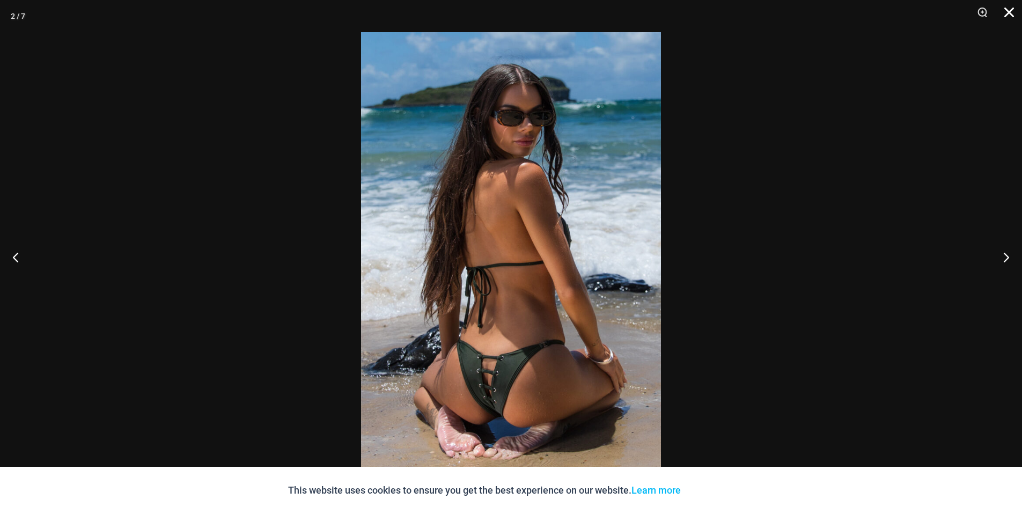
click at [1013, 10] on button "Close" at bounding box center [1005, 16] width 27 height 32
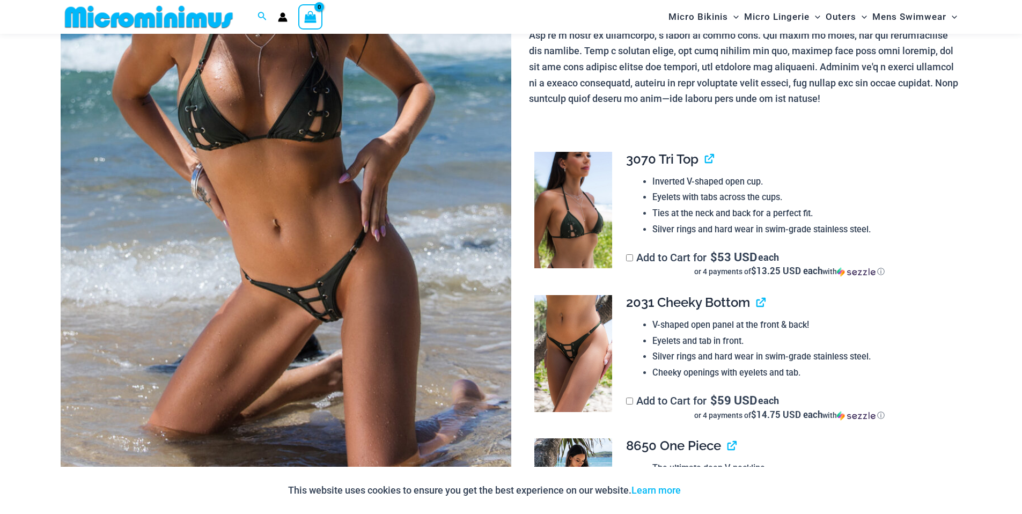
click at [579, 352] on img at bounding box center [573, 353] width 78 height 117
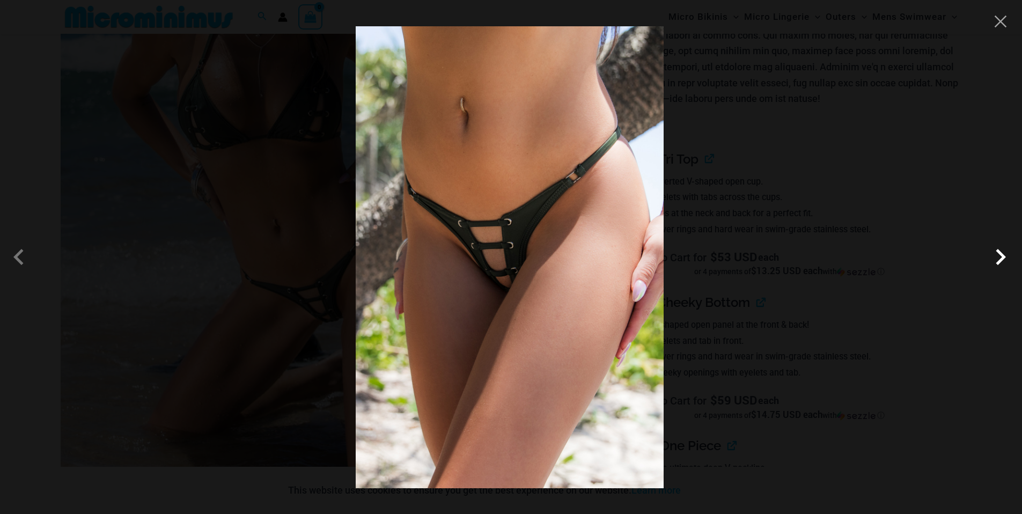
click at [1002, 258] on span at bounding box center [1000, 257] width 32 height 32
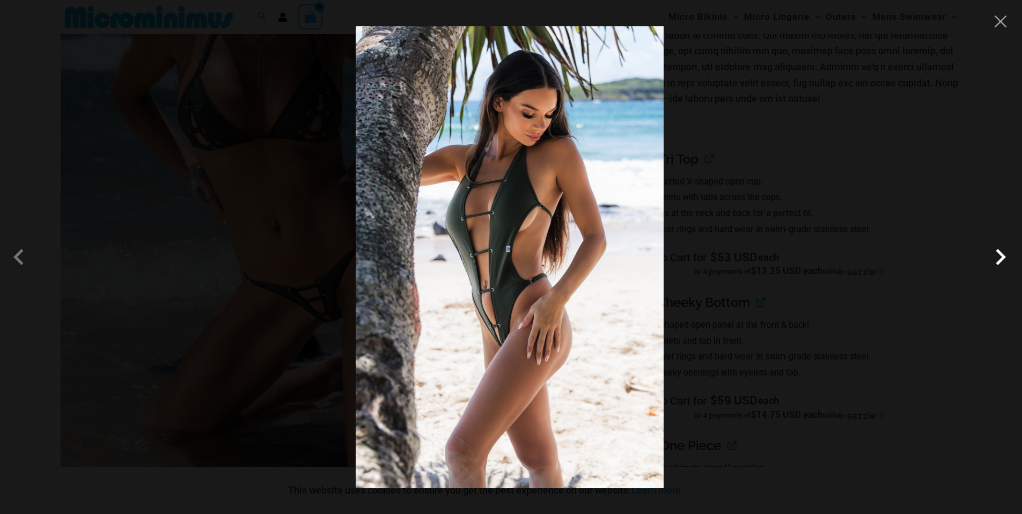
click at [1002, 258] on span at bounding box center [1000, 257] width 32 height 32
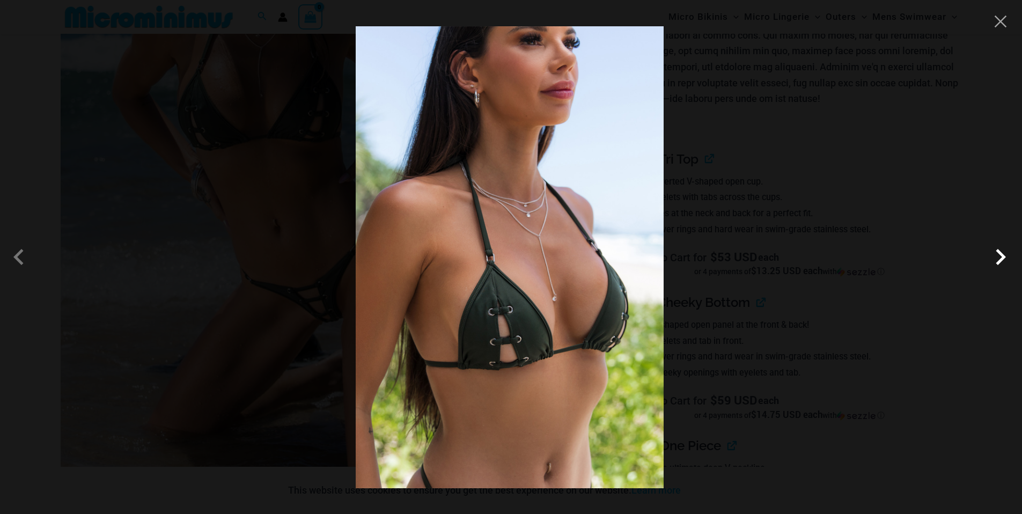
click at [1002, 258] on span at bounding box center [1000, 257] width 32 height 32
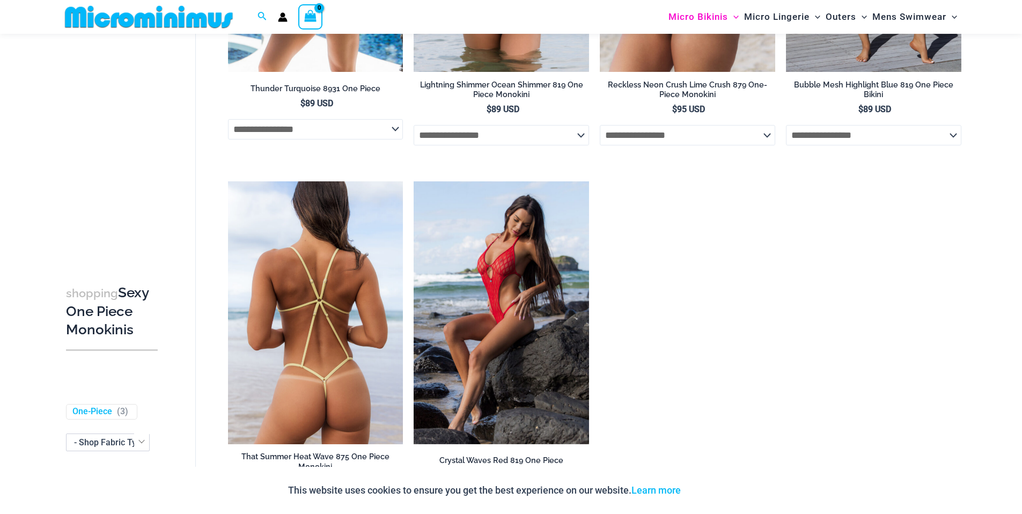
scroll to position [1789, 0]
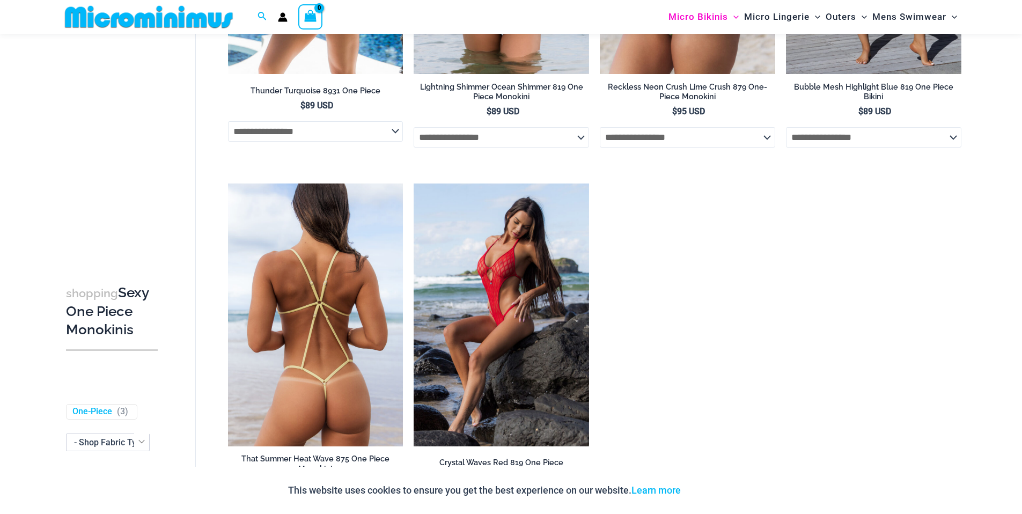
click at [335, 322] on img at bounding box center [315, 314] width 175 height 263
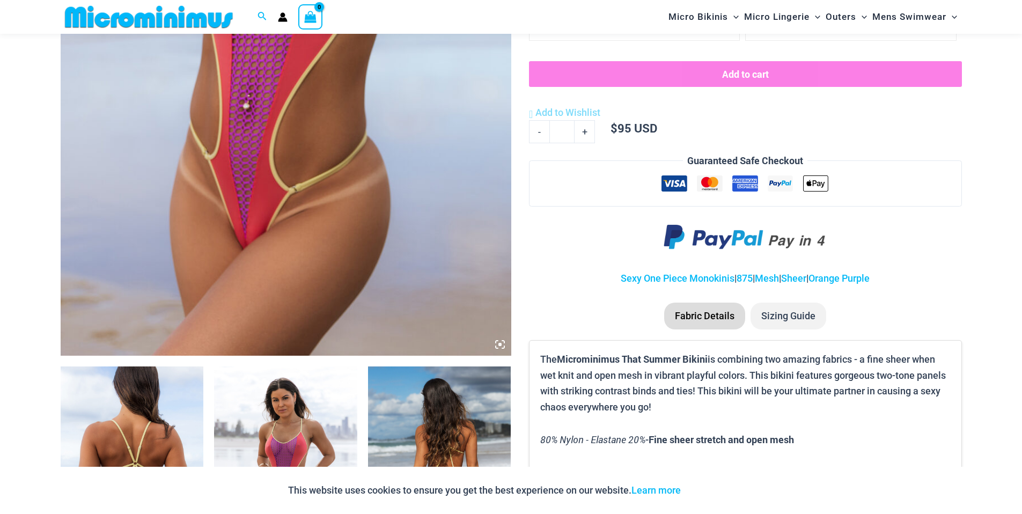
scroll to position [542, 0]
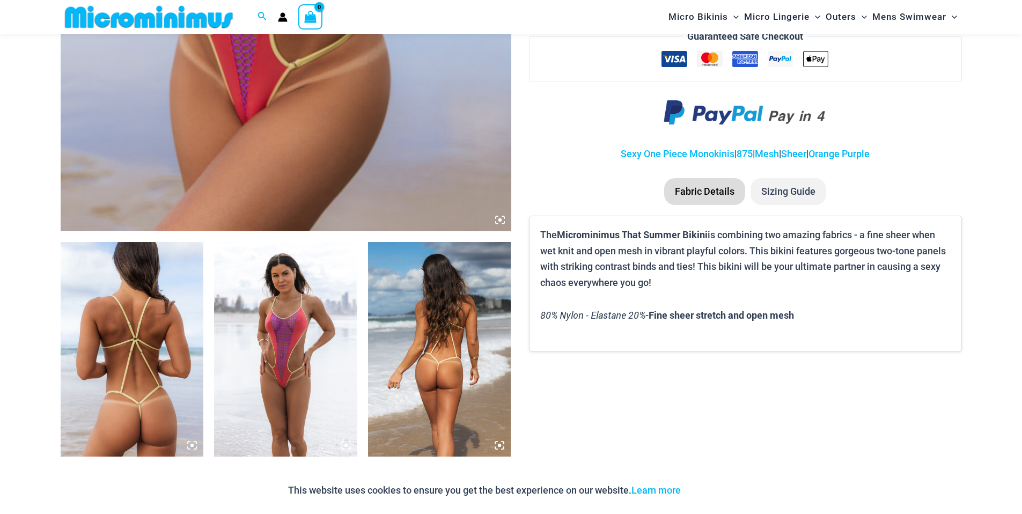
click at [316, 393] on img at bounding box center [285, 349] width 143 height 215
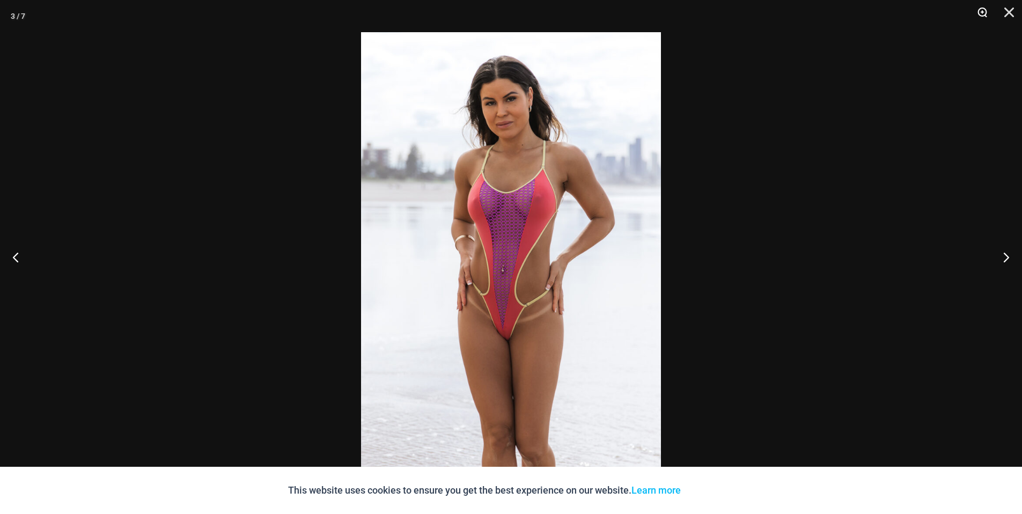
click at [982, 11] on button "Zoom" at bounding box center [978, 16] width 27 height 32
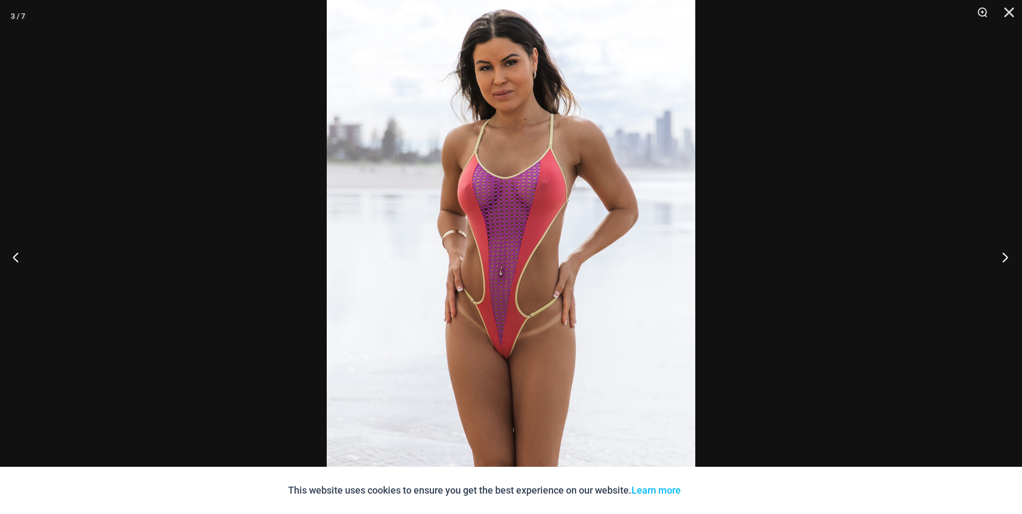
click at [1004, 254] on button "Next" at bounding box center [1001, 257] width 40 height 54
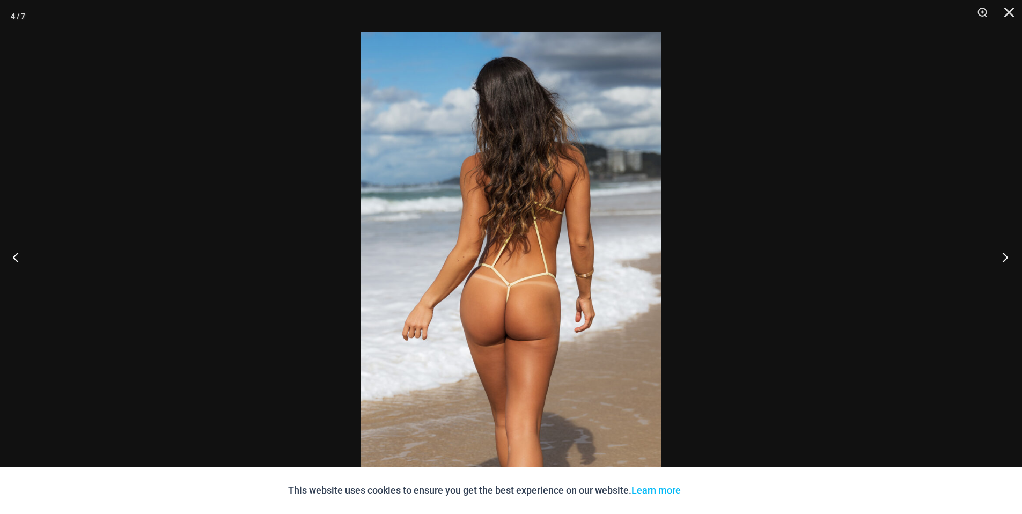
click at [1004, 254] on button "Next" at bounding box center [1001, 257] width 40 height 54
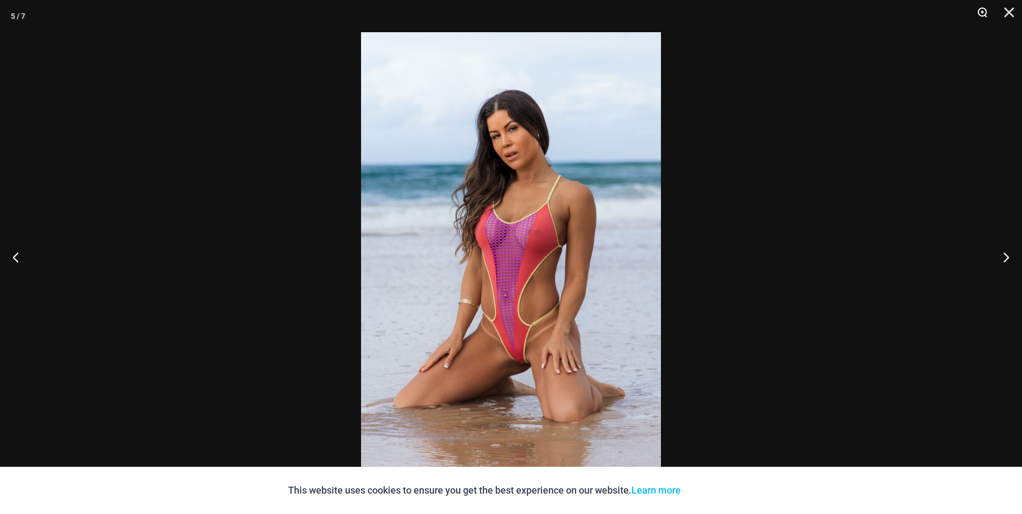
click at [981, 13] on button "Zoom" at bounding box center [978, 16] width 27 height 32
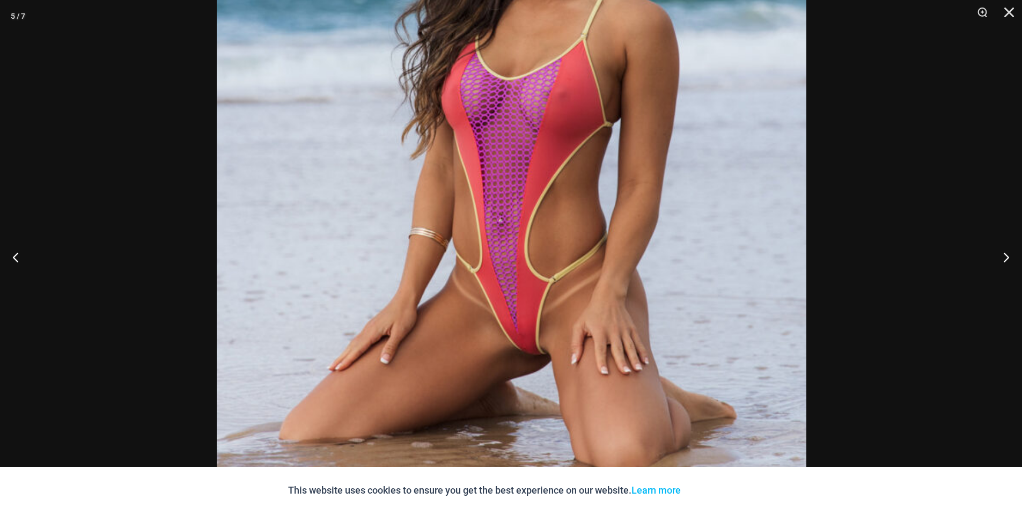
click at [556, 321] on img at bounding box center [511, 145] width 589 height 884
click at [1004, 258] on button "Next" at bounding box center [1001, 257] width 40 height 54
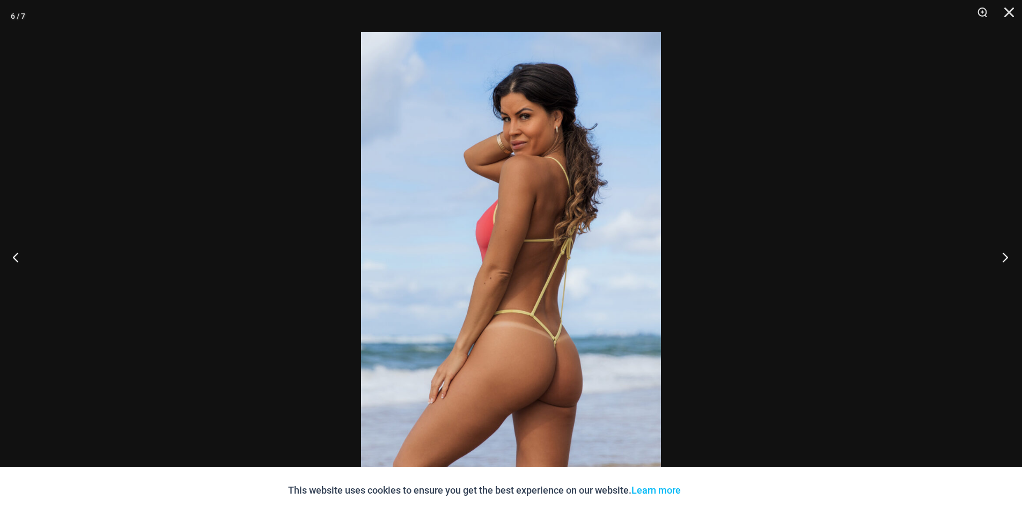
click at [1003, 253] on button "Next" at bounding box center [1001, 257] width 40 height 54
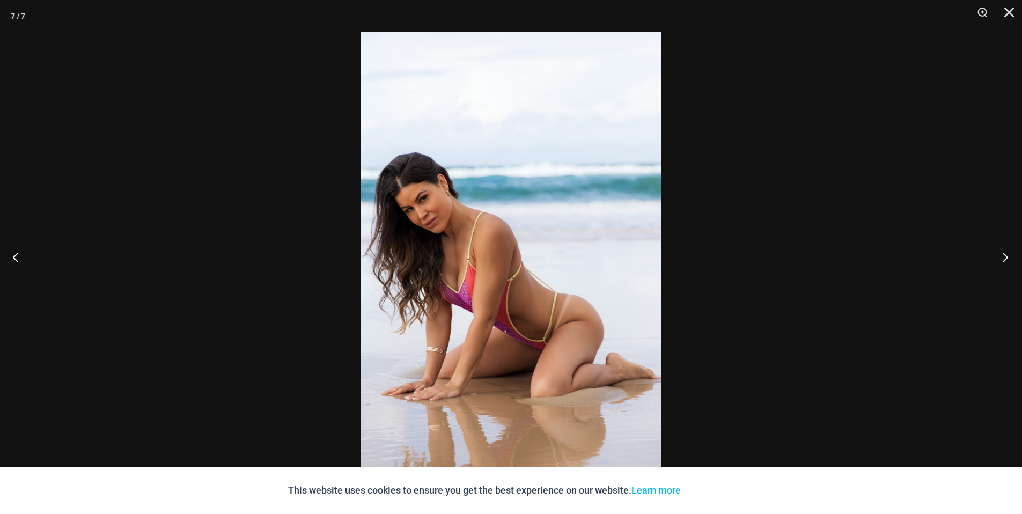
click at [1003, 253] on button "Next" at bounding box center [1001, 257] width 40 height 54
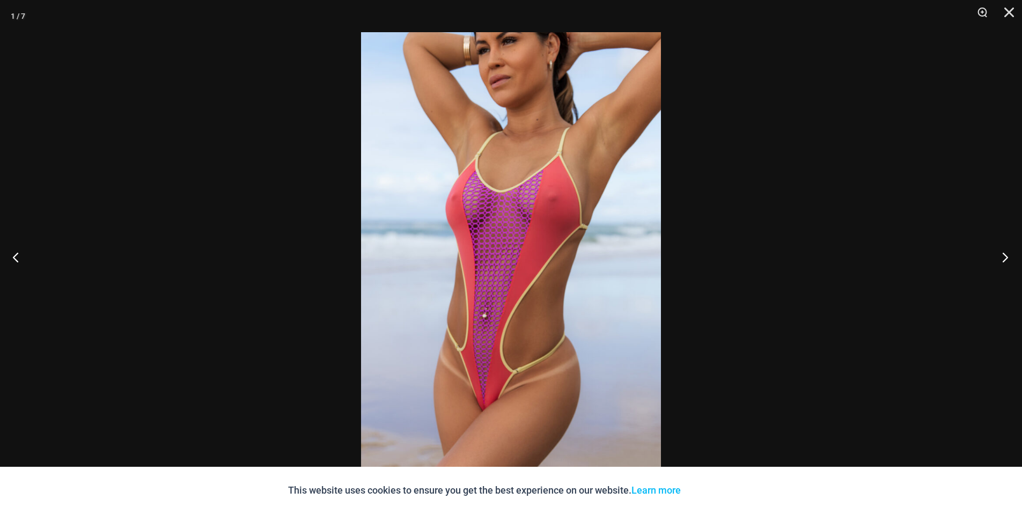
click at [1003, 253] on button "Next" at bounding box center [1001, 257] width 40 height 54
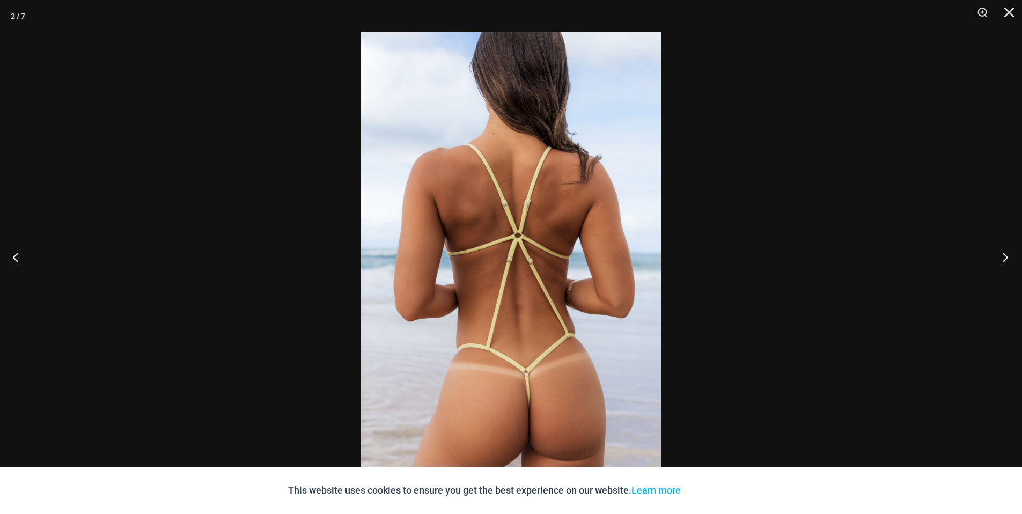
click at [1003, 253] on button "Next" at bounding box center [1001, 257] width 40 height 54
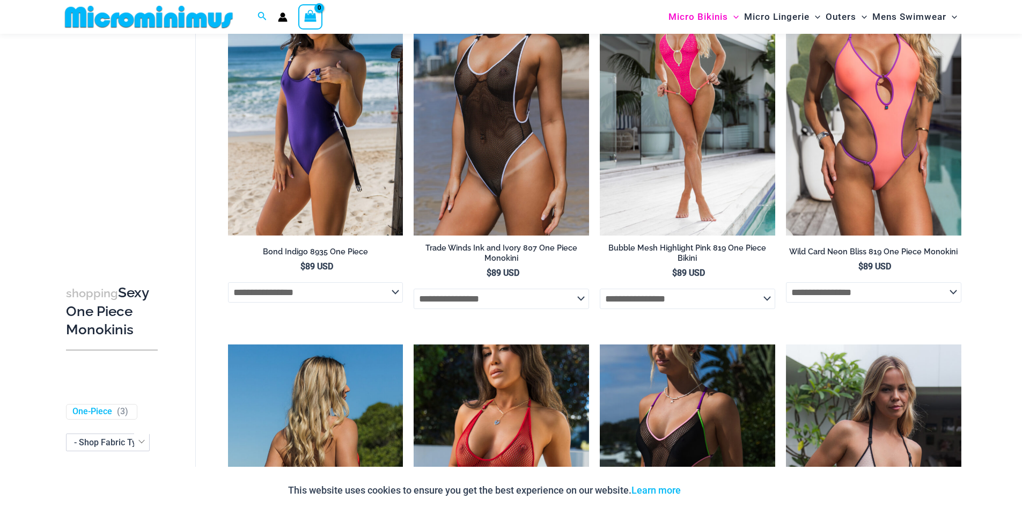
scroll to position [81, 0]
